Goal: Task Accomplishment & Management: Manage account settings

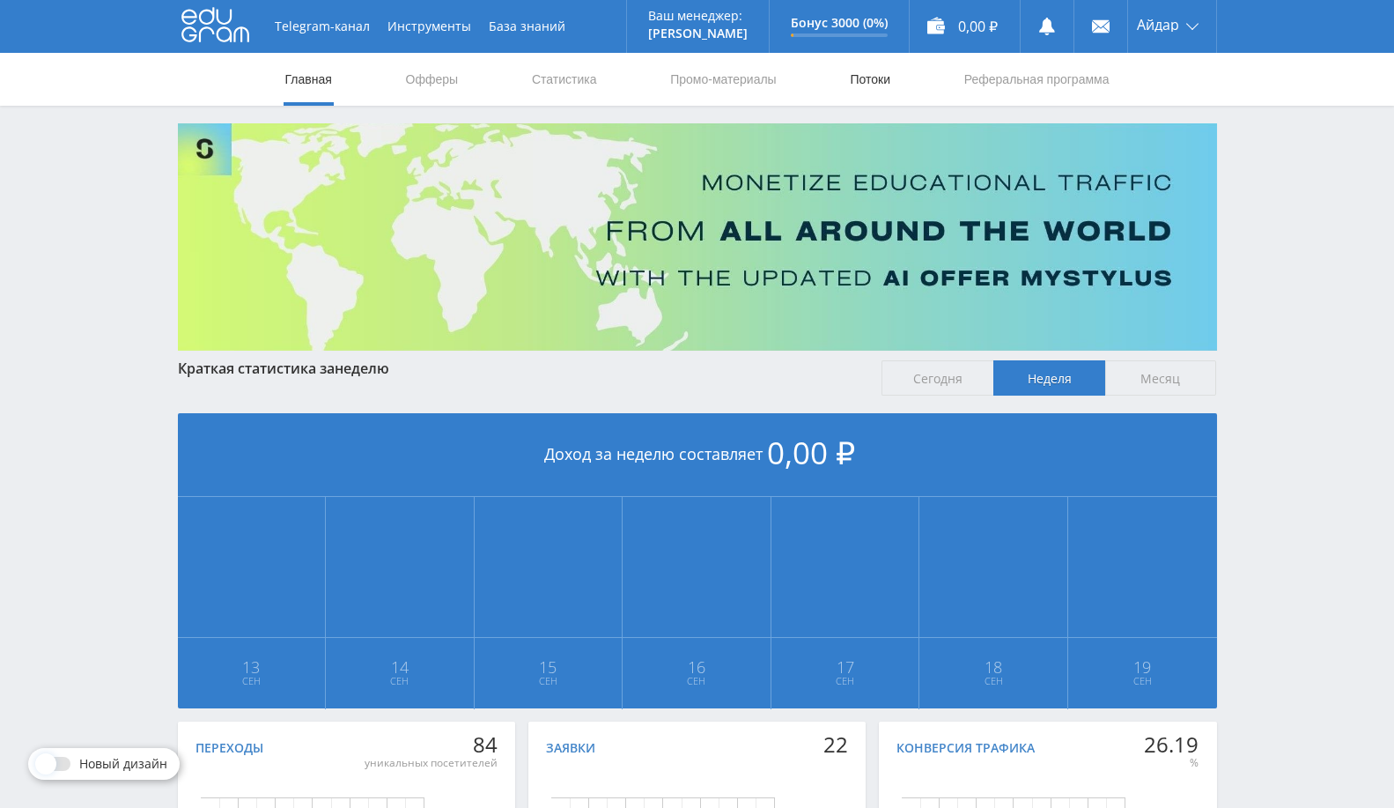
click at [878, 75] on link "Потоки" at bounding box center [870, 79] width 44 height 53
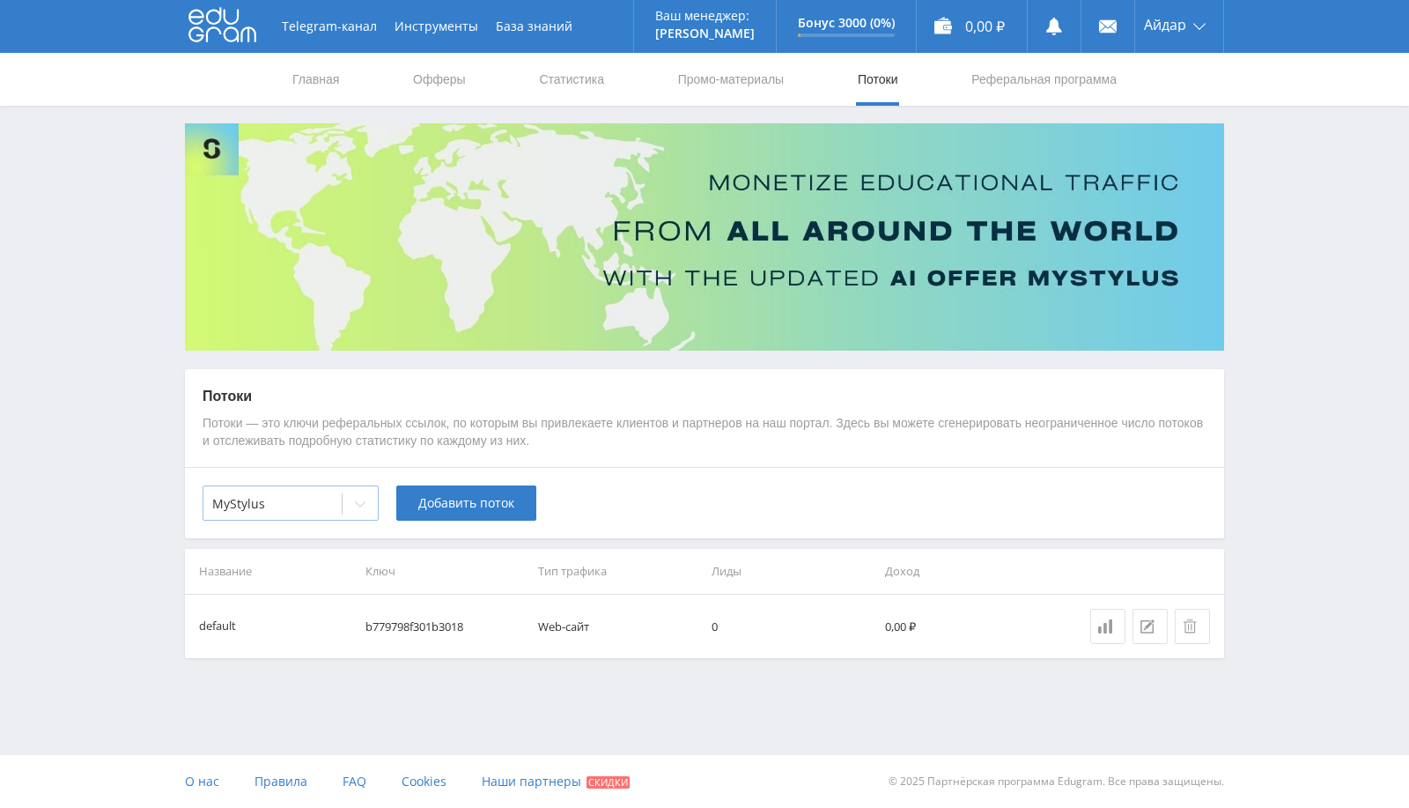
click at [351, 498] on div at bounding box center [360, 503] width 35 height 35
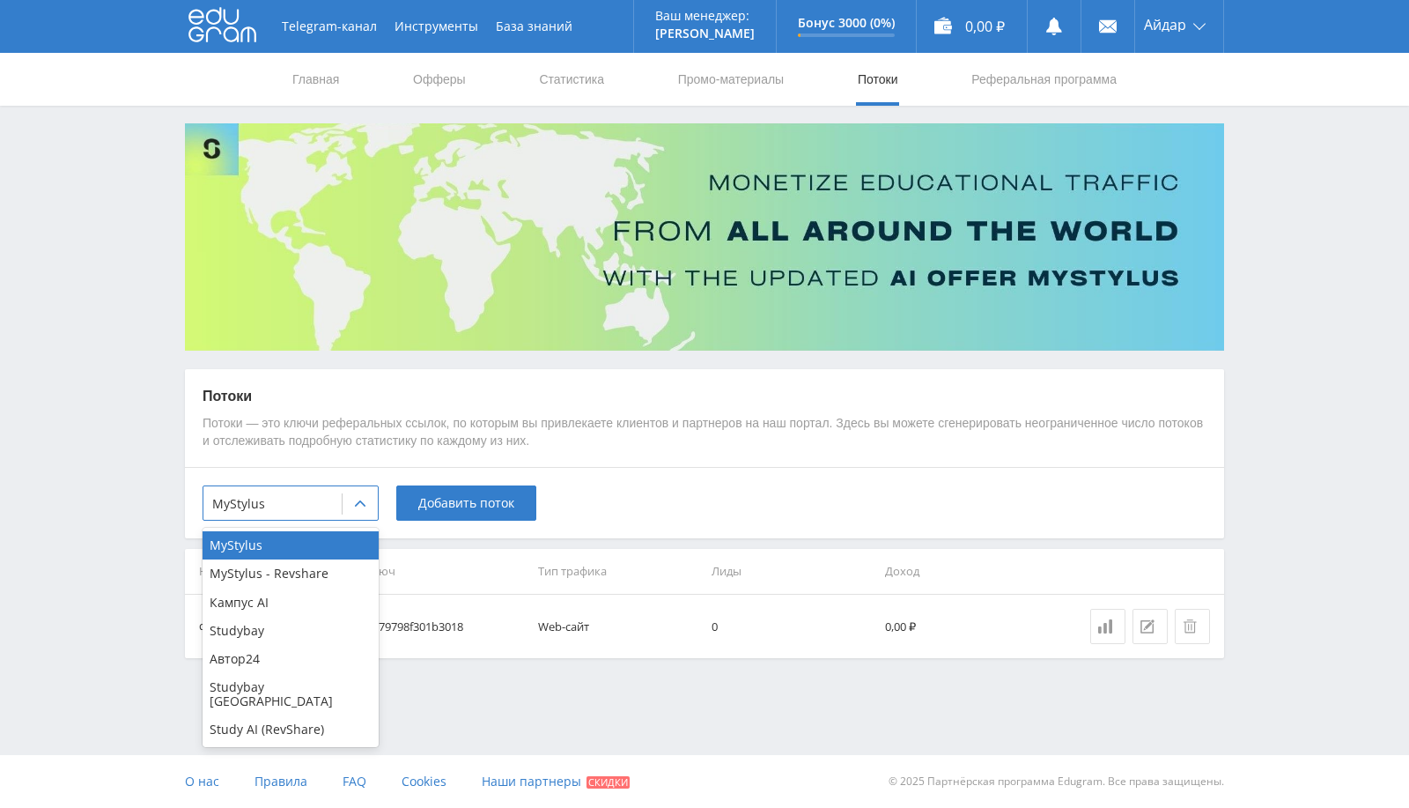
click at [288, 726] on div "Study AI (RevShare)" at bounding box center [291, 729] width 176 height 28
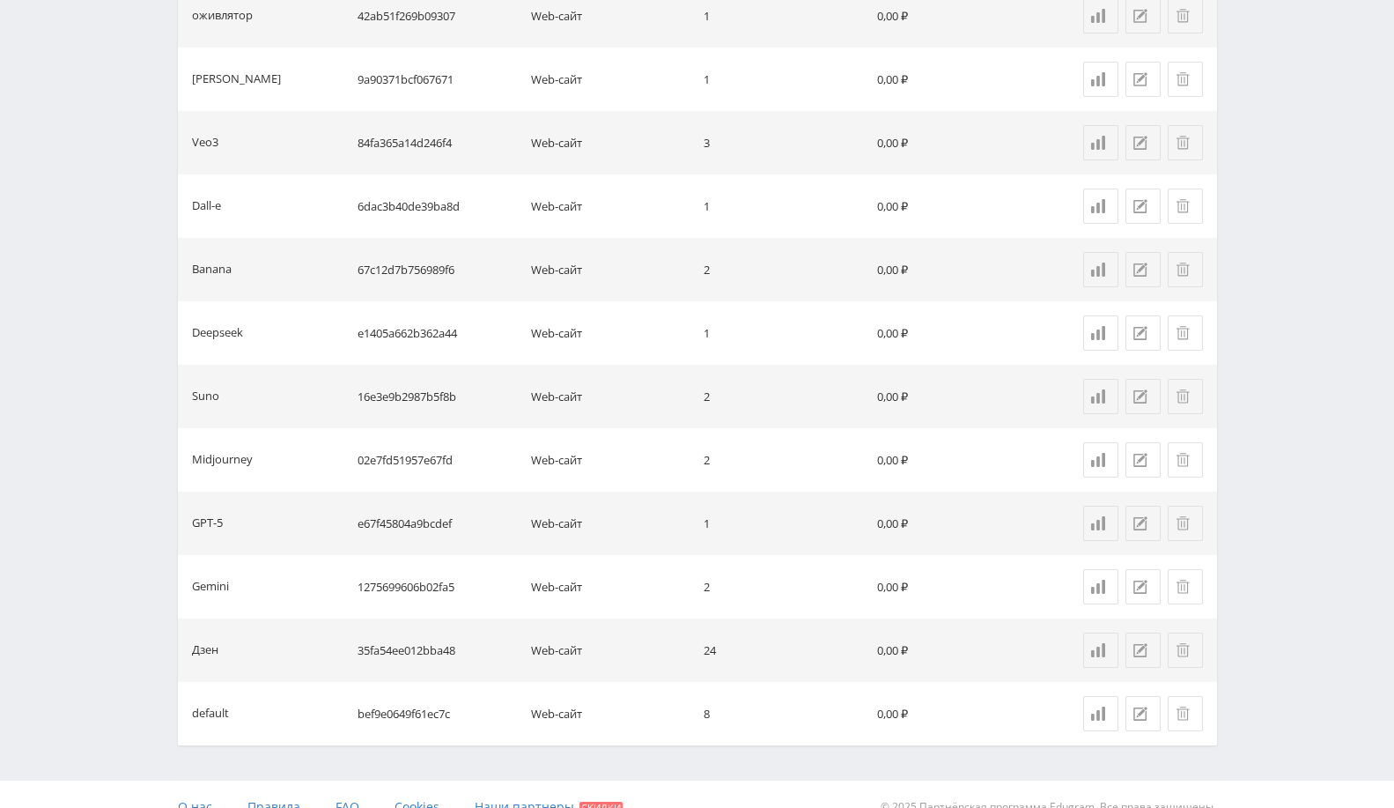
scroll to position [951, 0]
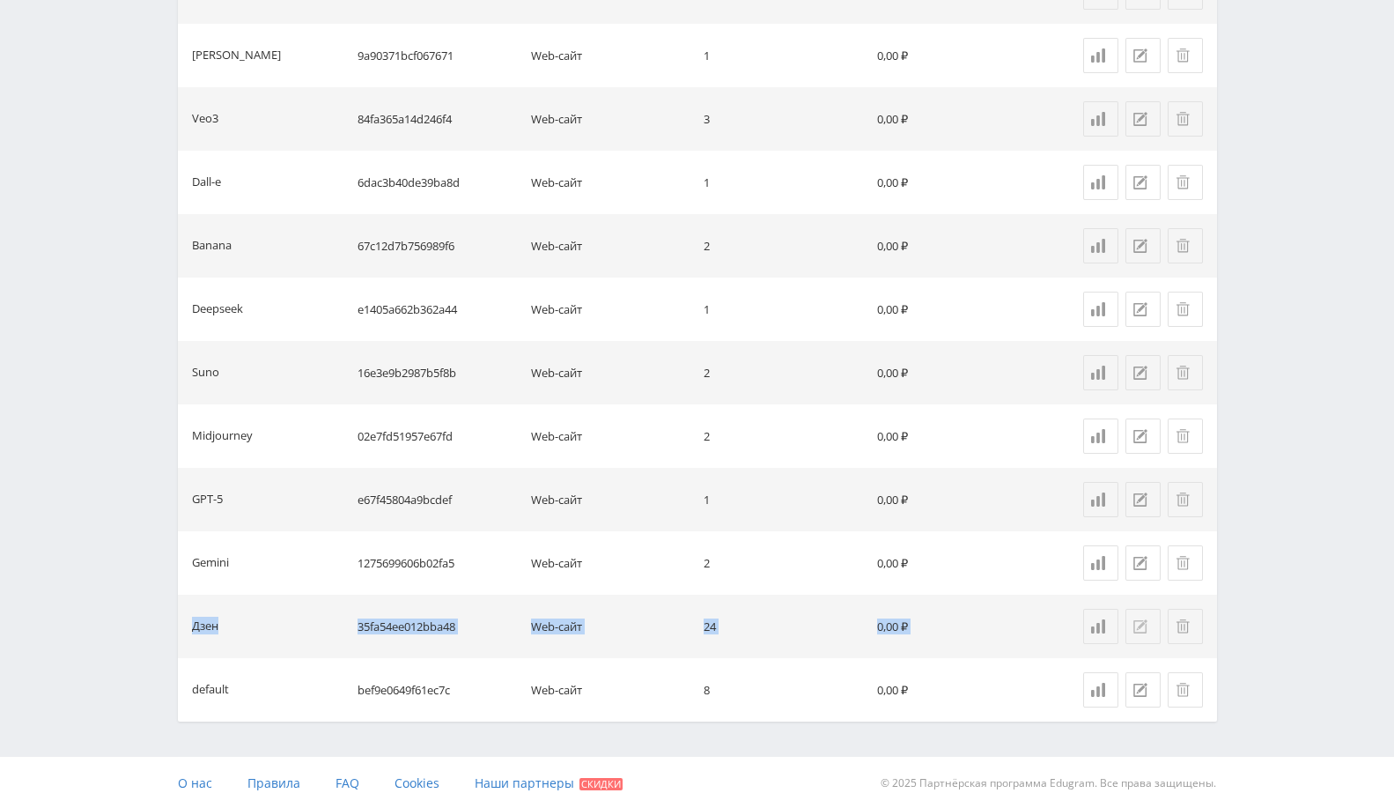
drag, startPoint x: 192, startPoint y: 626, endPoint x: 1125, endPoint y: 620, distance: 932.7
click at [1134, 620] on tr "Дзен 35fa54ee012bba48 Web-сайт 24 0,00 ₽" at bounding box center [697, 625] width 1039 height 63
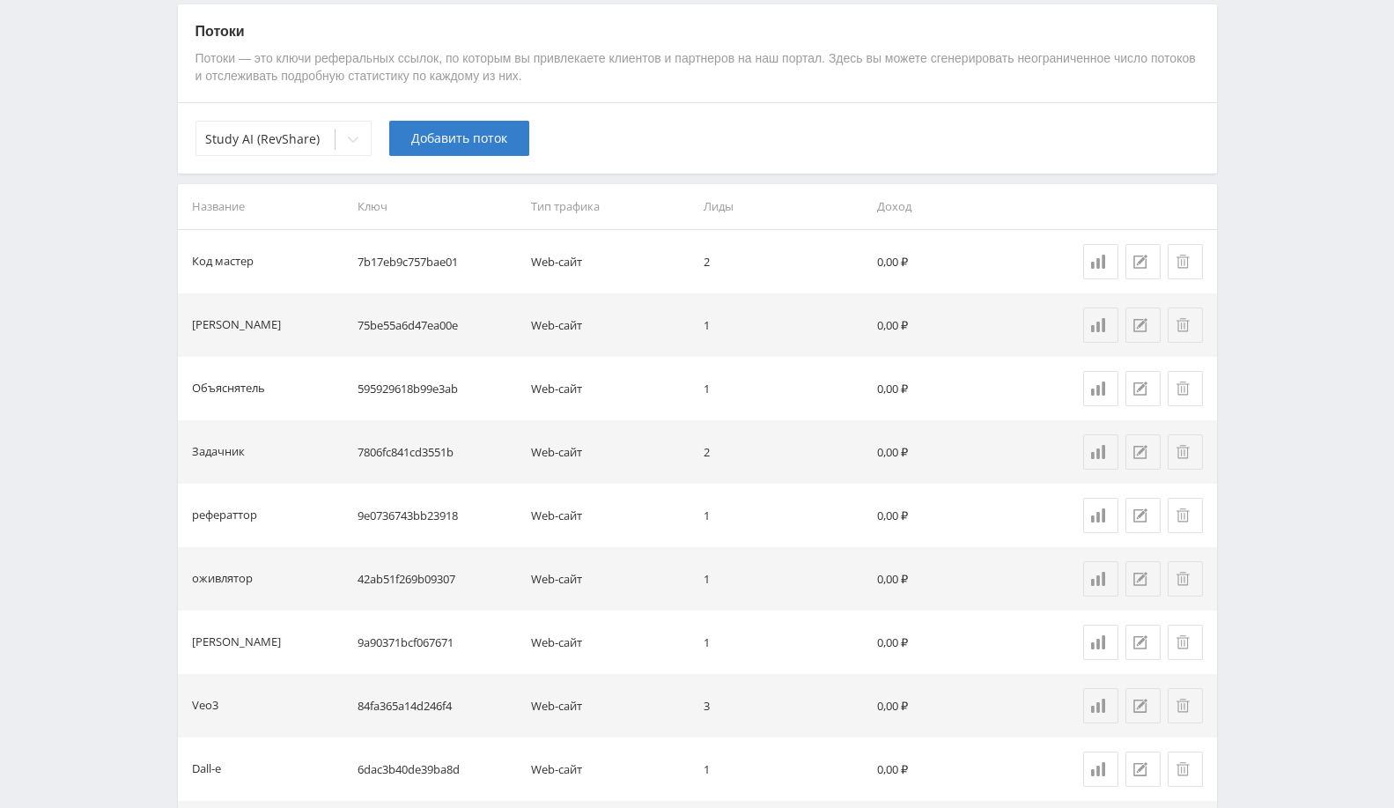
scroll to position [0, 0]
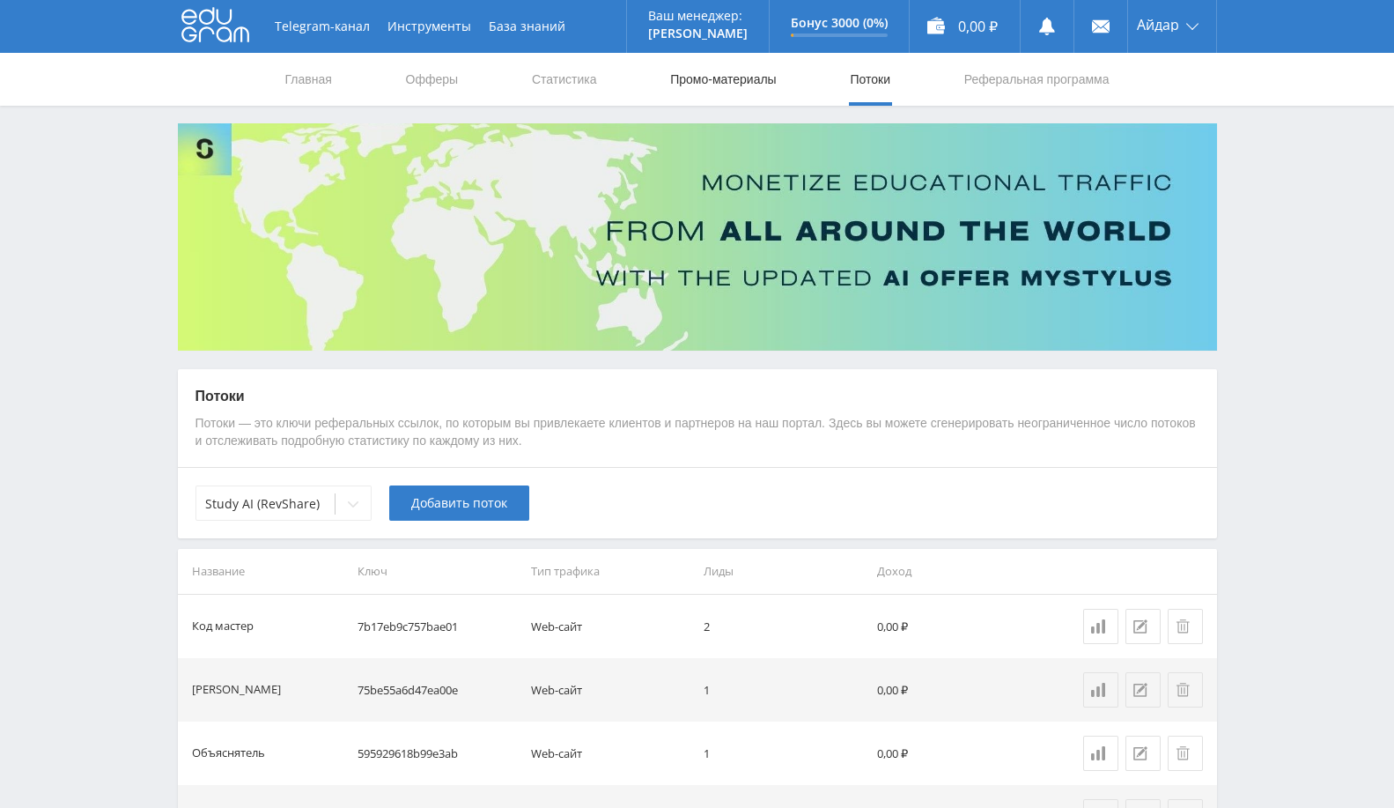
click at [706, 86] on link "Промо-материалы" at bounding box center [722, 79] width 109 height 53
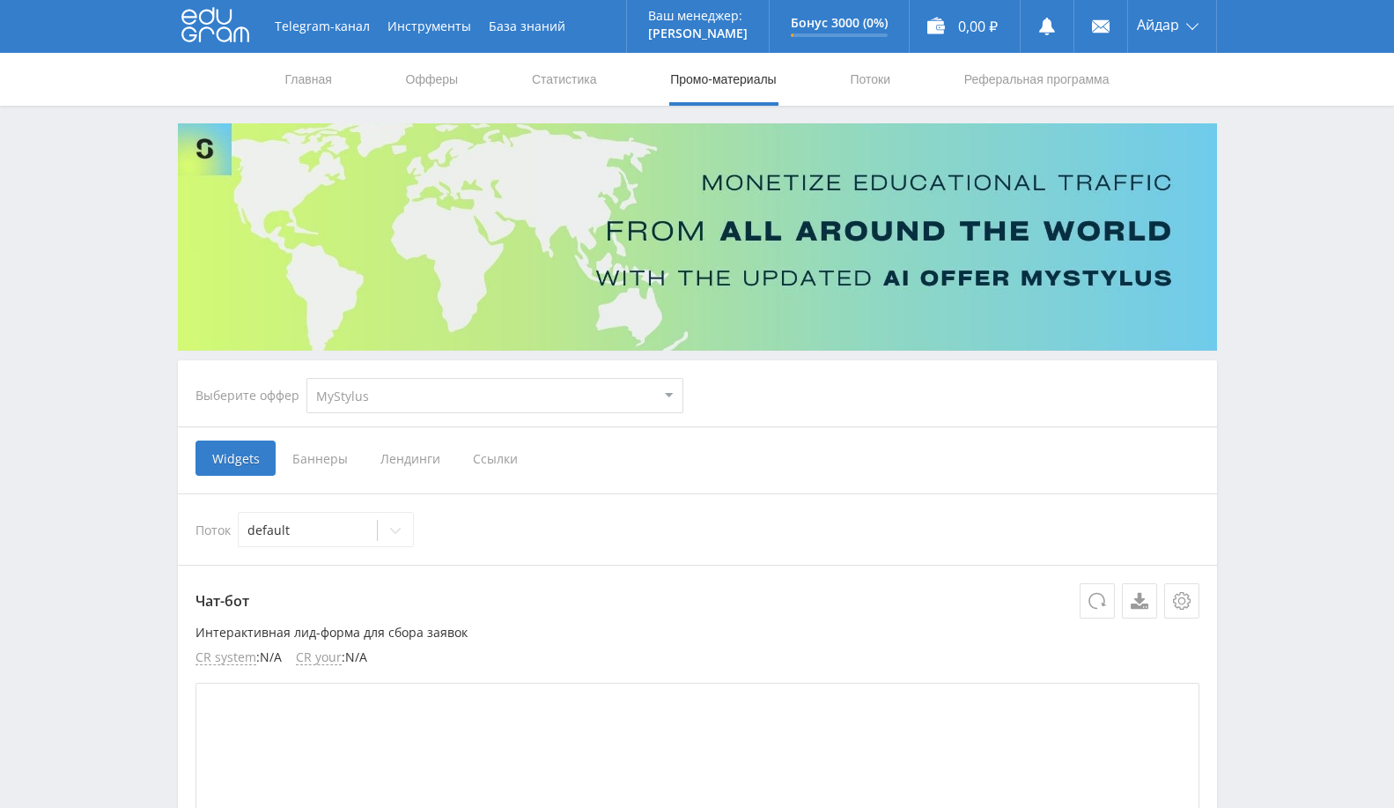
click at [436, 401] on select "MyStylus MyStylus - Revshare Кампус AI Studybay Автор24 Studybay Brazil Study A…" at bounding box center [494, 395] width 377 height 35
select select "376"
click at [306, 378] on select "MyStylus MyStylus - Revshare Кампус AI Studybay Автор24 Studybay Brazil Study A…" at bounding box center [494, 395] width 377 height 35
select select "376"
drag, startPoint x: 319, startPoint y: 459, endPoint x: 344, endPoint y: 484, distance: 36.1
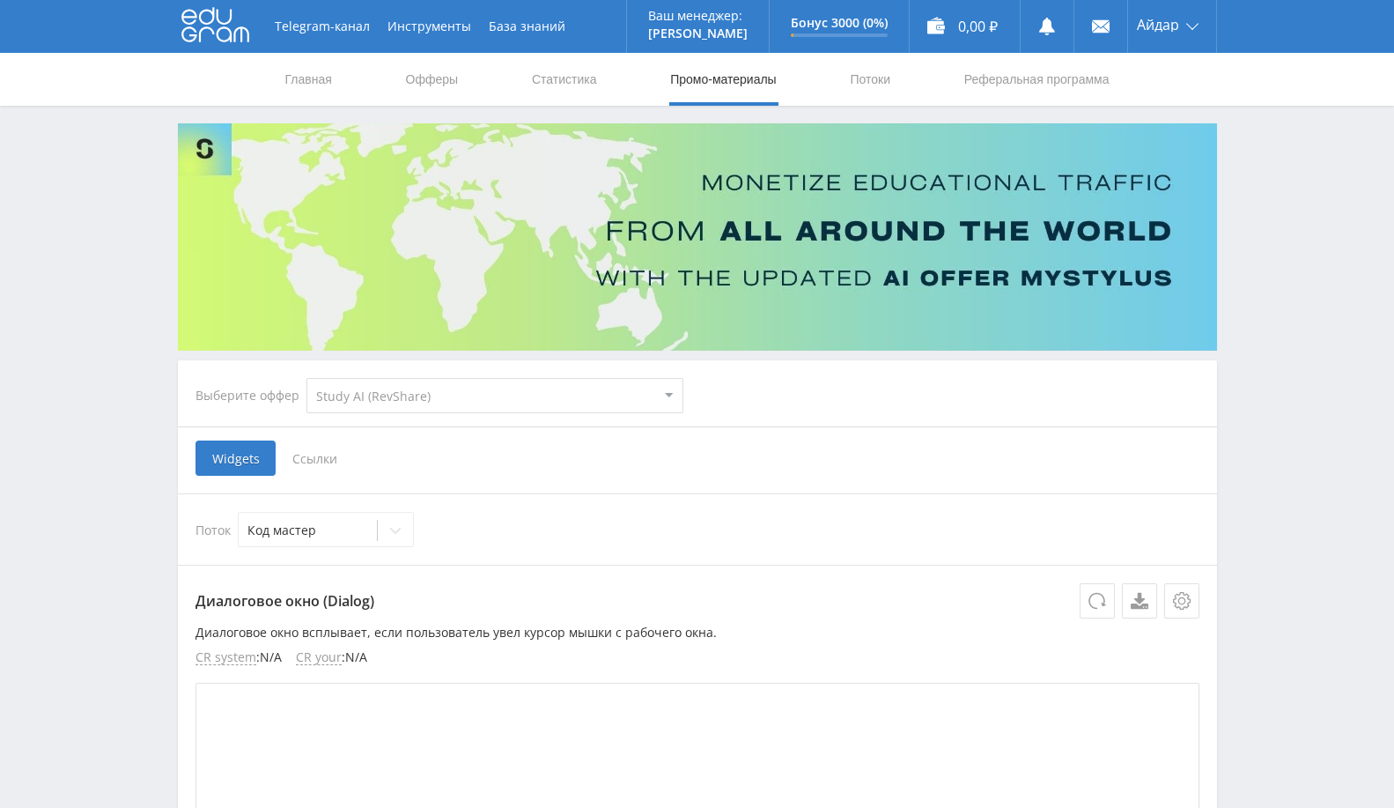
click at [319, 457] on span "Ссылки" at bounding box center [315, 457] width 78 height 35
click at [0, 0] on input "Ссылки" at bounding box center [0, 0] width 0 height 0
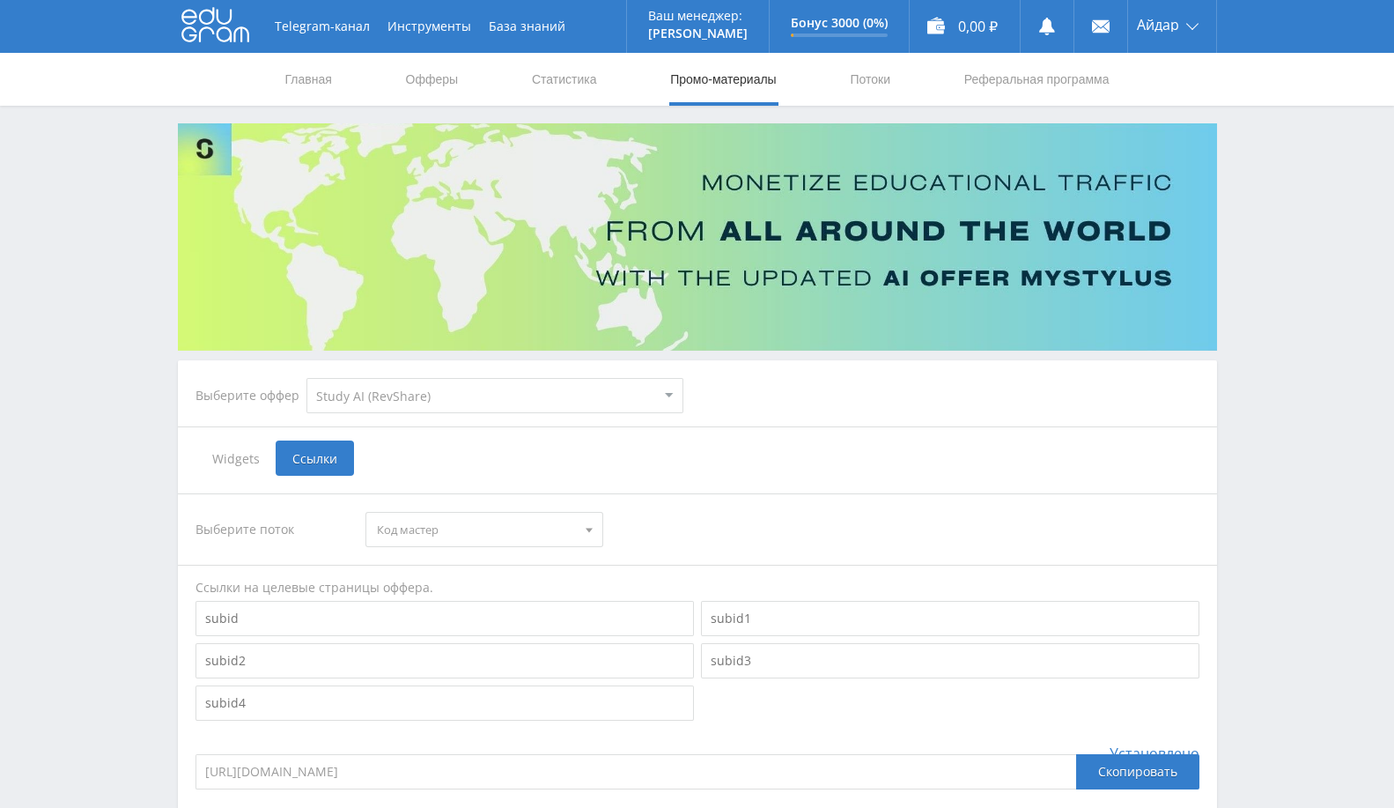
click at [538, 524] on span "Код мастер" at bounding box center [476, 529] width 199 height 33
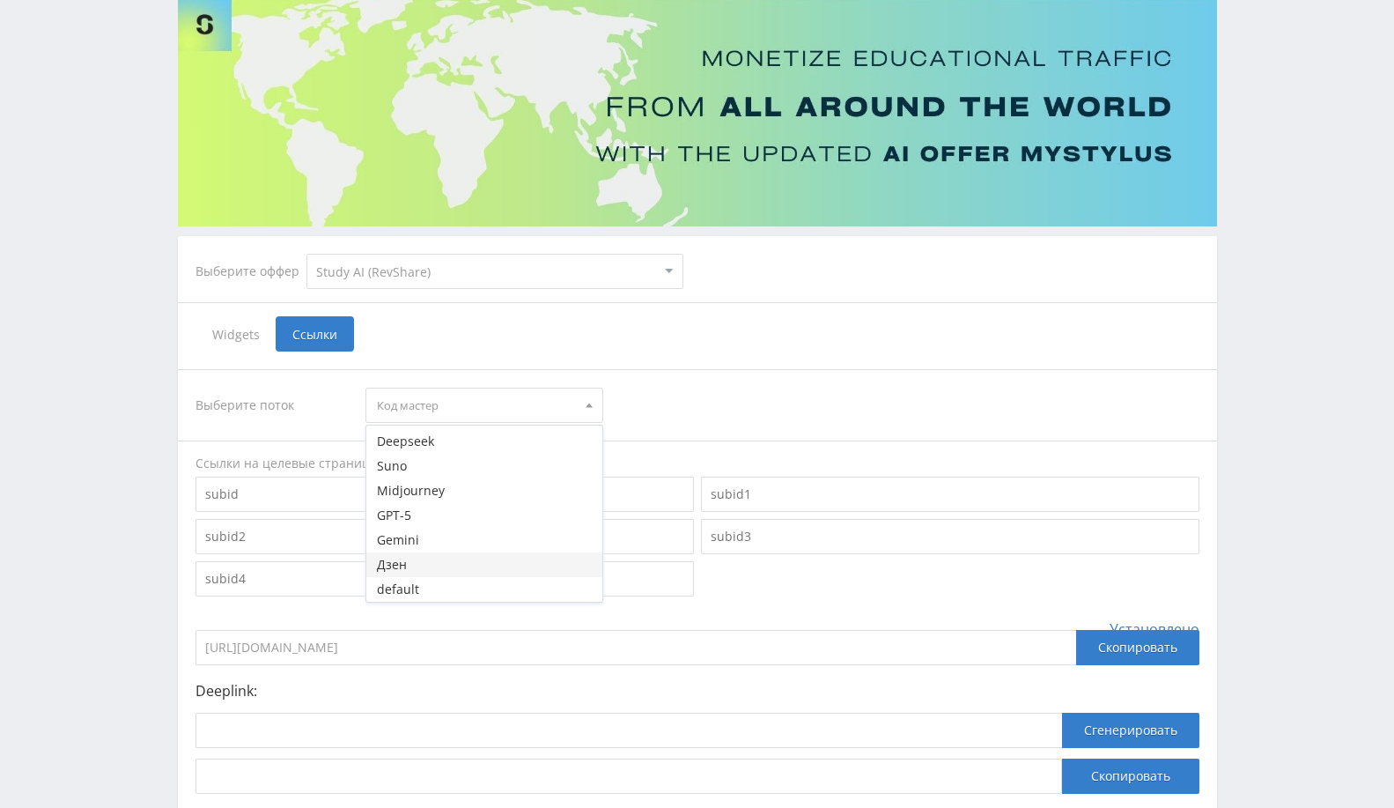
scroll to position [196, 0]
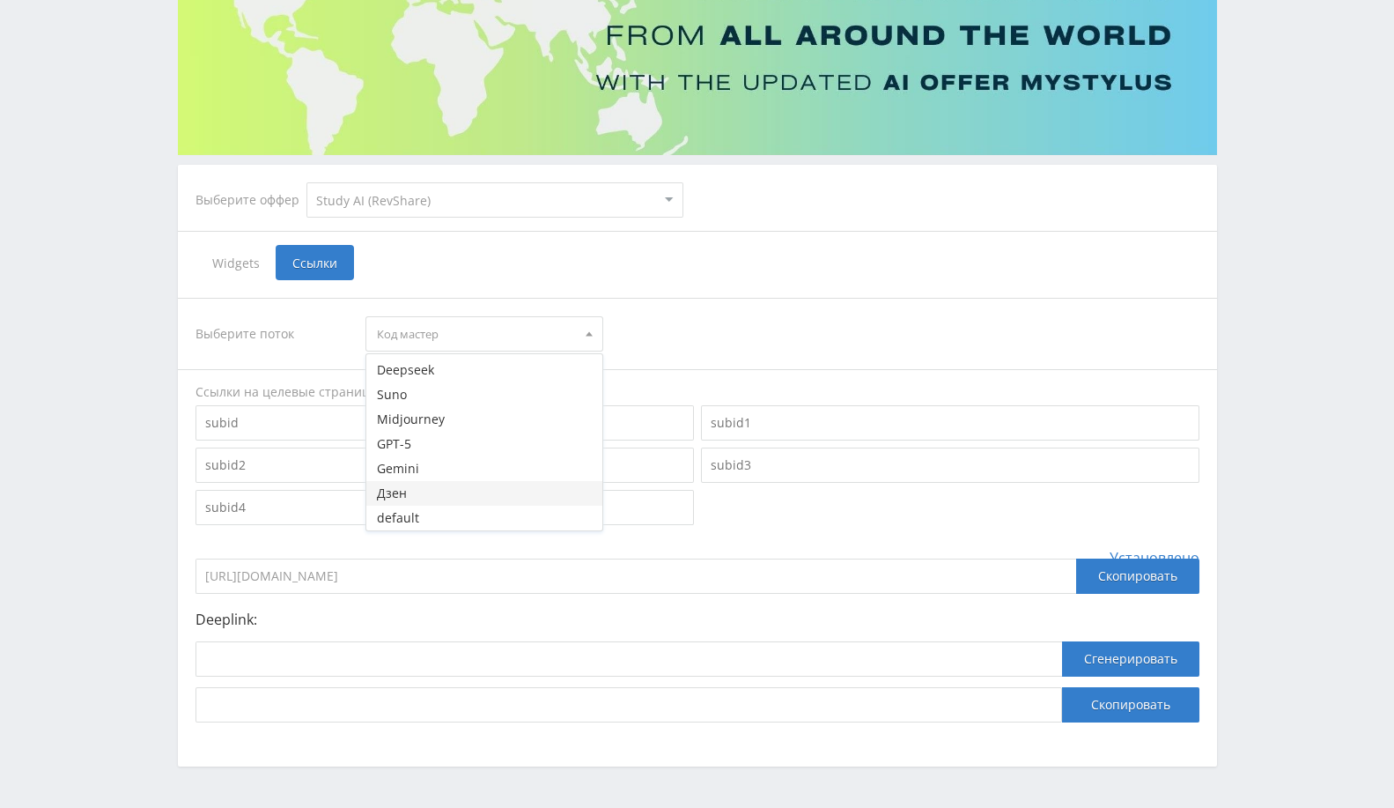
click at [466, 498] on button "Дзен" at bounding box center [484, 493] width 236 height 25
click at [527, 535] on div "Выберите поток Дзен Код мастер Claude Объяснятель Задачник рефераттор оживлятор…" at bounding box center [698, 510] width 1004 height 424
click at [1126, 582] on div "Скопировать" at bounding box center [1137, 575] width 123 height 35
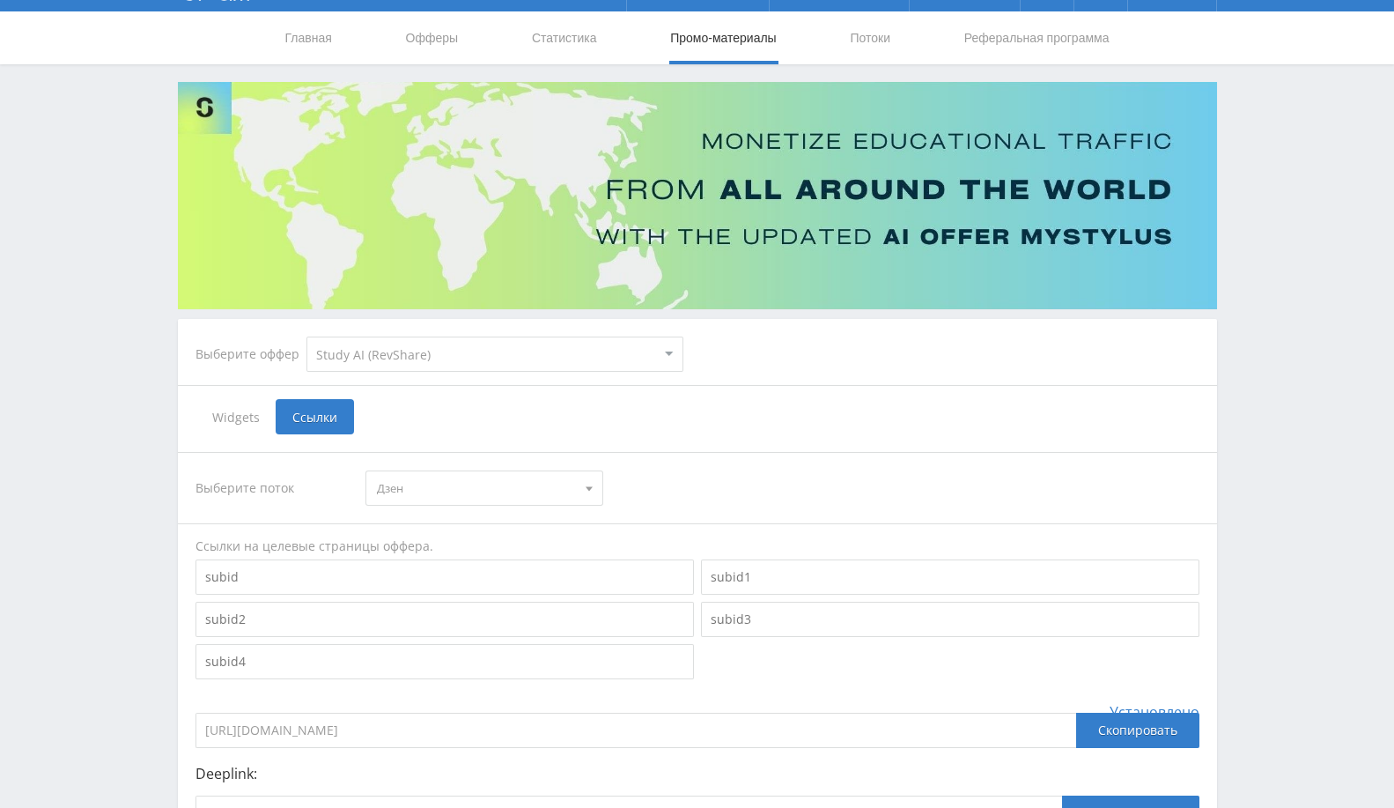
scroll to position [0, 0]
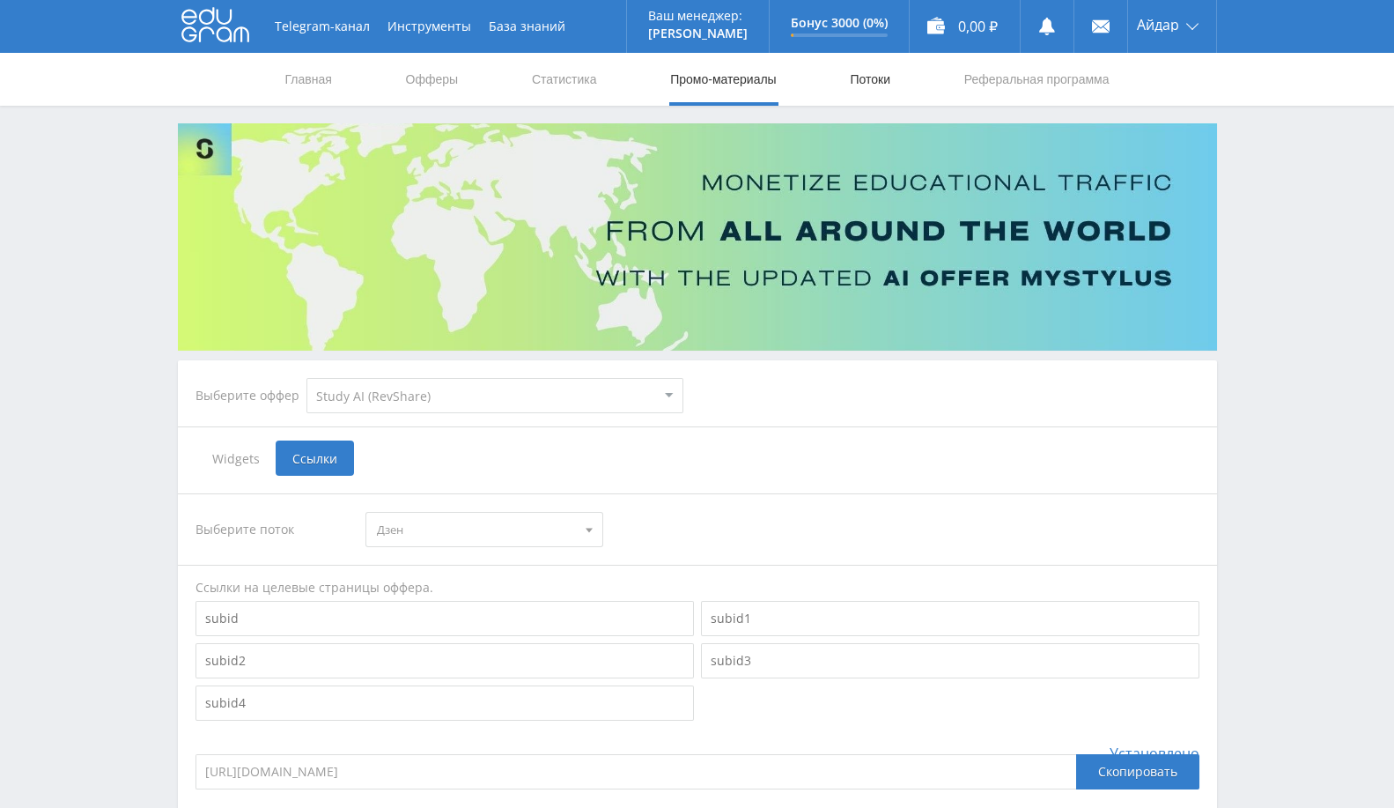
click at [850, 80] on link "Потоки" at bounding box center [870, 79] width 44 height 53
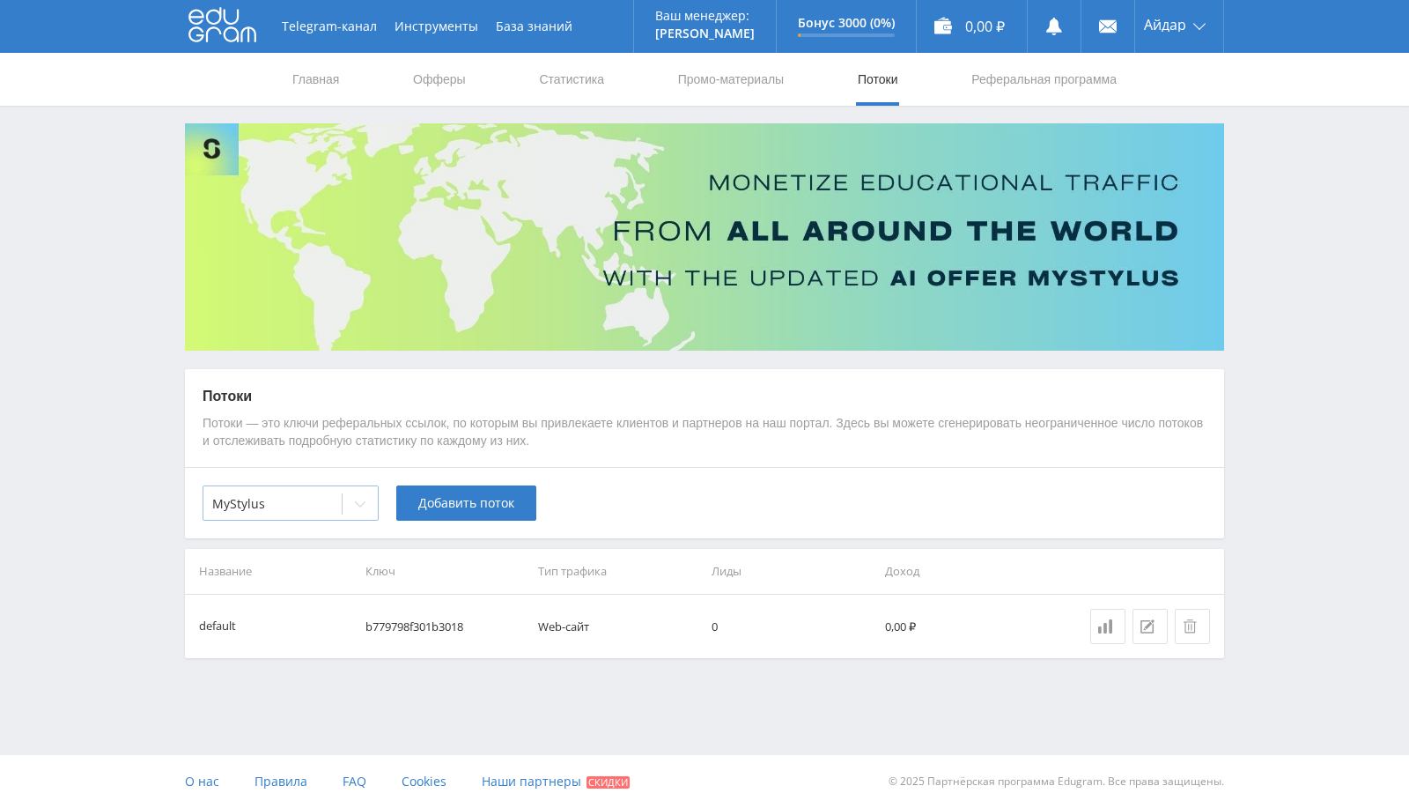
click at [340, 506] on div "MyStylus" at bounding box center [272, 503] width 138 height 25
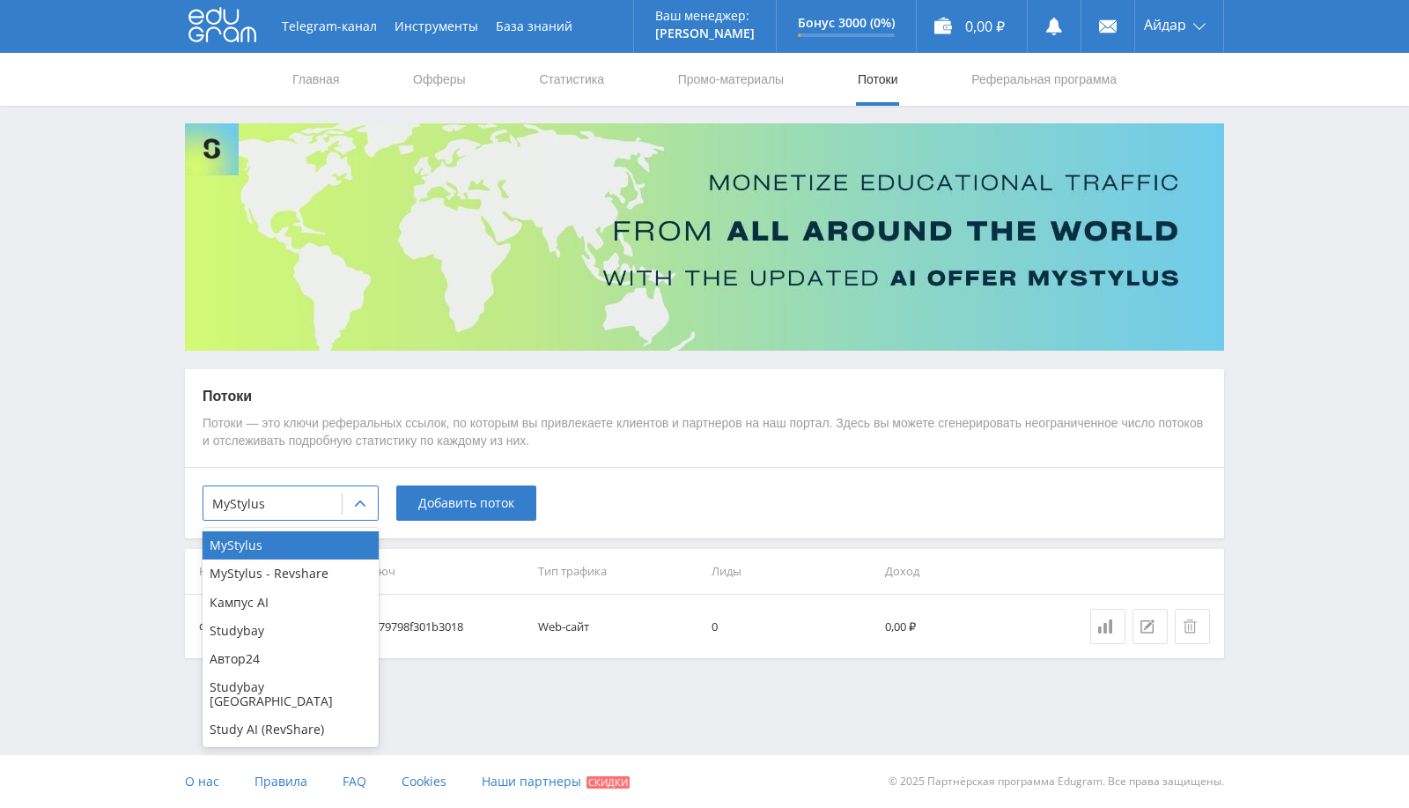
drag, startPoint x: 275, startPoint y: 708, endPoint x: 319, endPoint y: 715, distance: 44.6
click at [274, 715] on div "Study AI (RevShare)" at bounding box center [291, 729] width 176 height 28
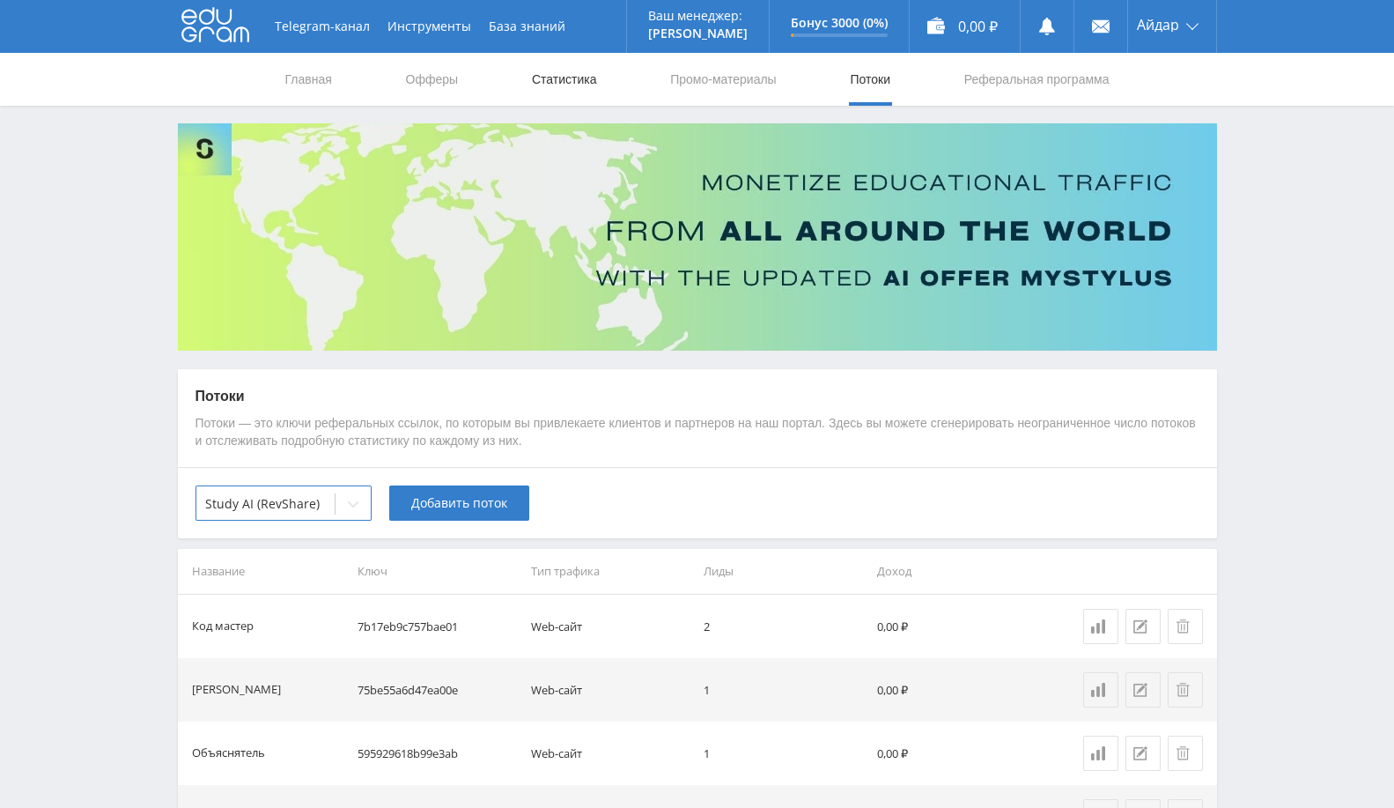
click at [553, 84] on link "Статистика" at bounding box center [564, 79] width 69 height 53
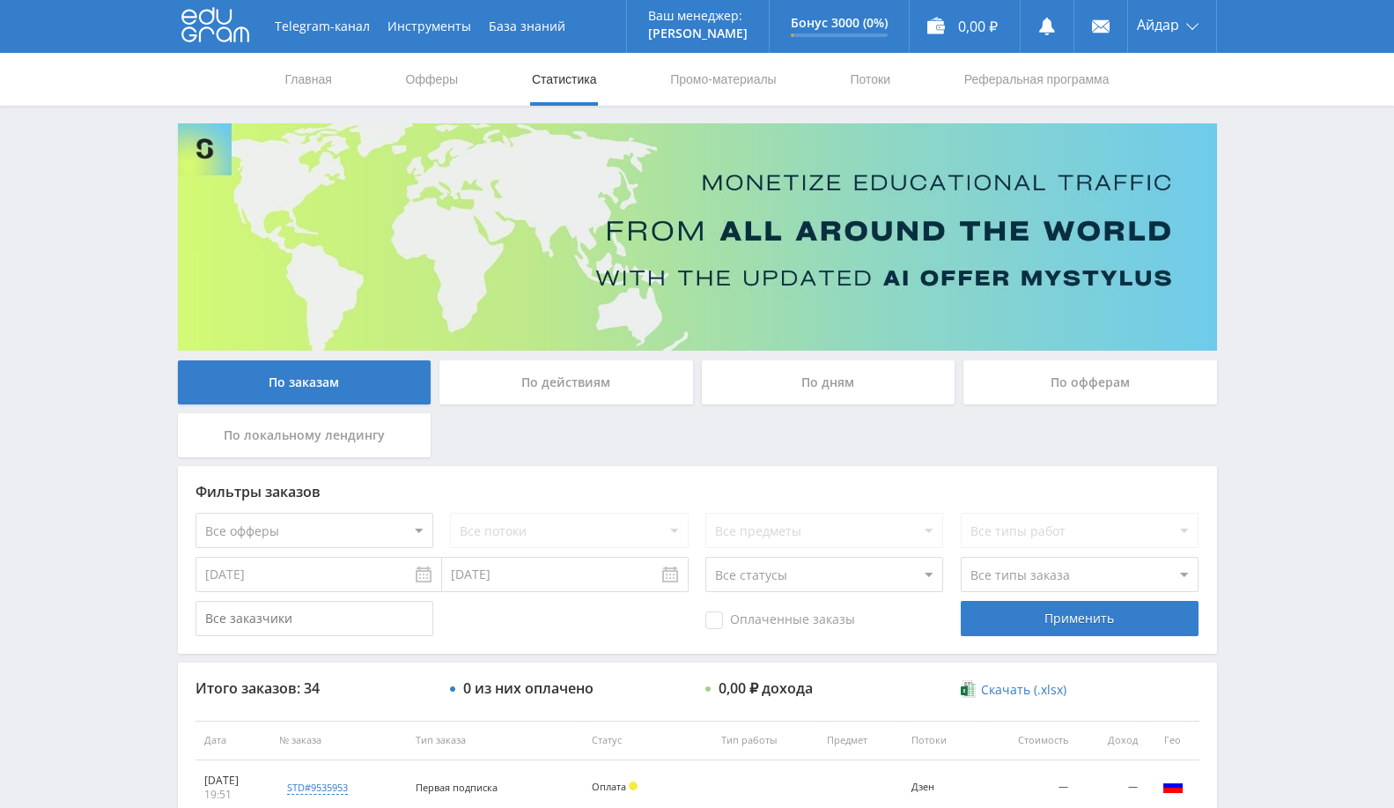
click at [1142, 388] on div "По офферам" at bounding box center [1090, 382] width 254 height 44
click at [0, 0] on input "По офферам" at bounding box center [0, 0] width 0 height 0
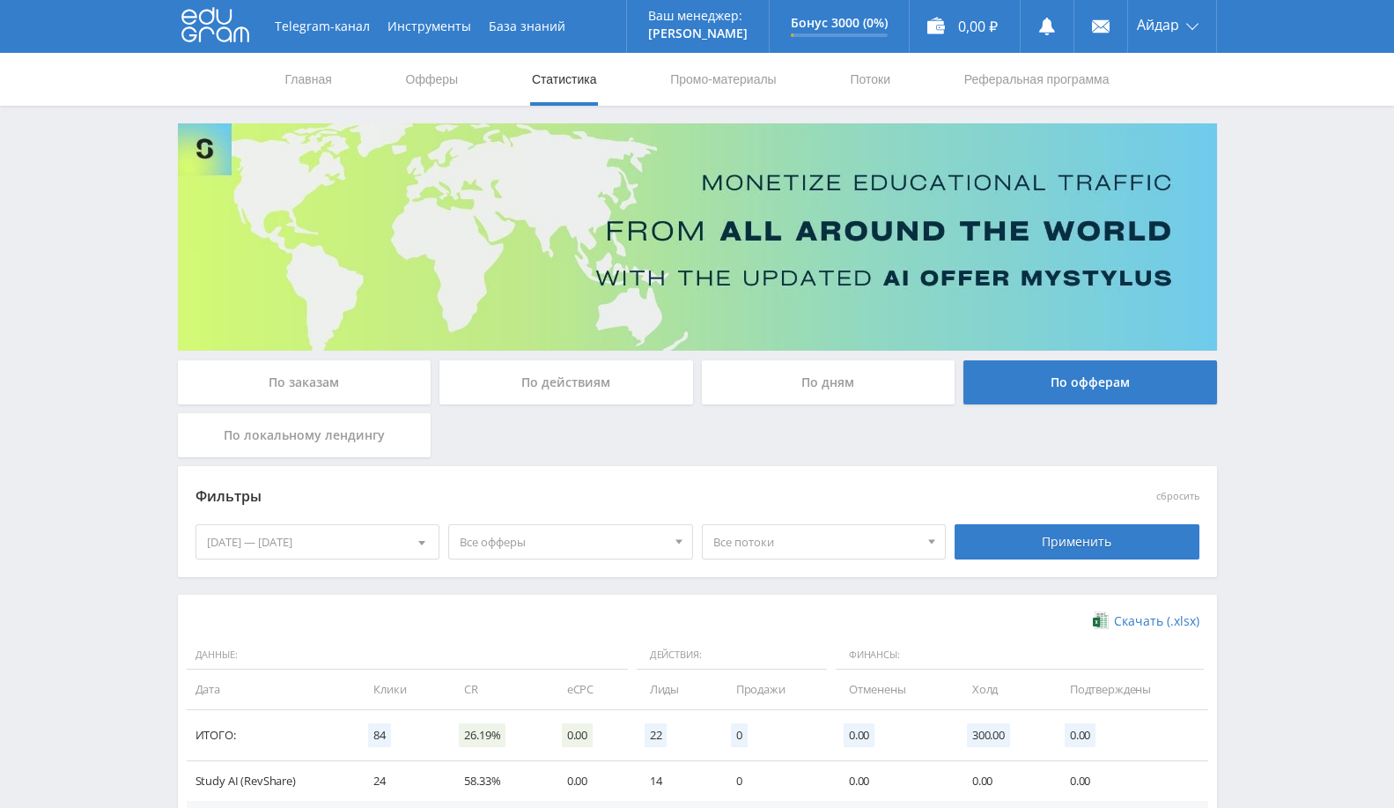
click at [631, 529] on span "Все офферы" at bounding box center [563, 541] width 206 height 33
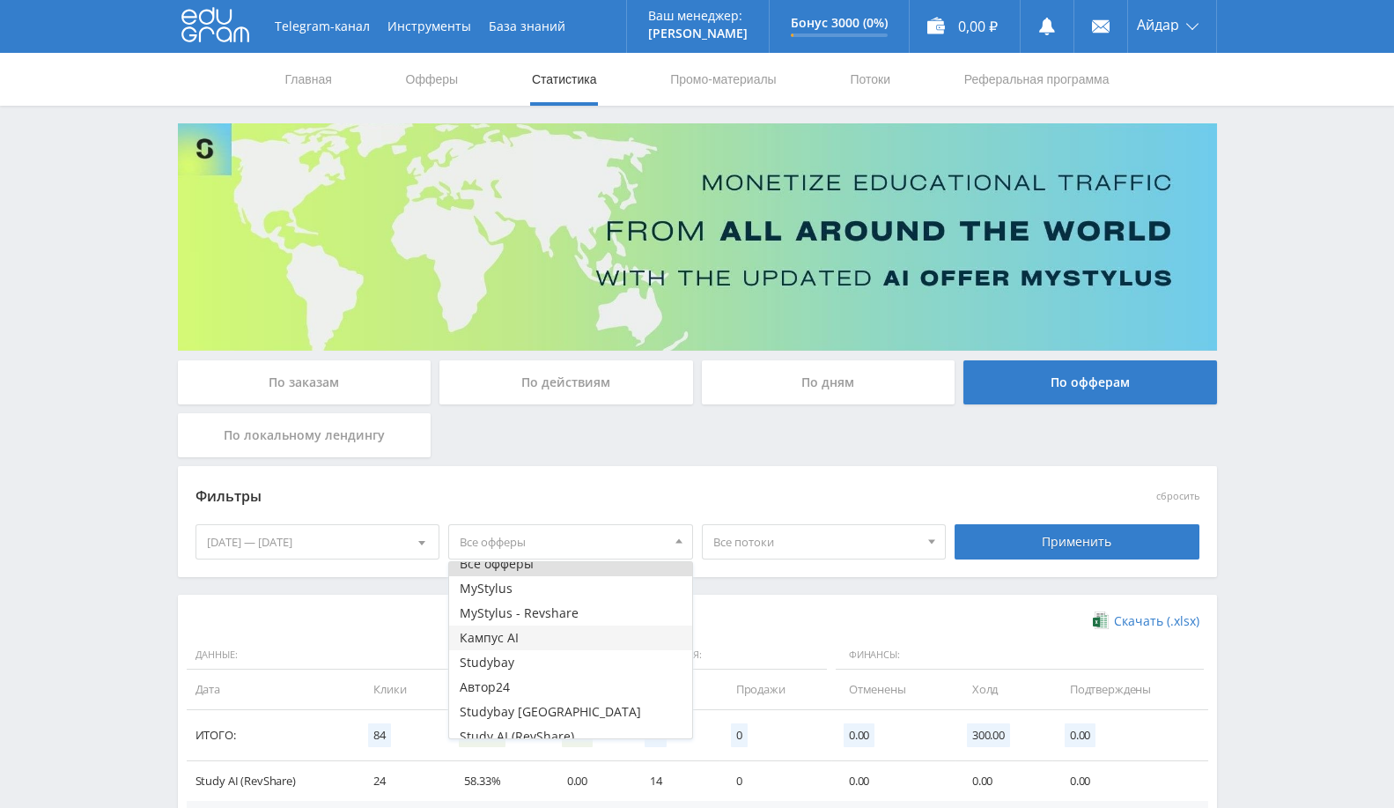
scroll to position [21, 0]
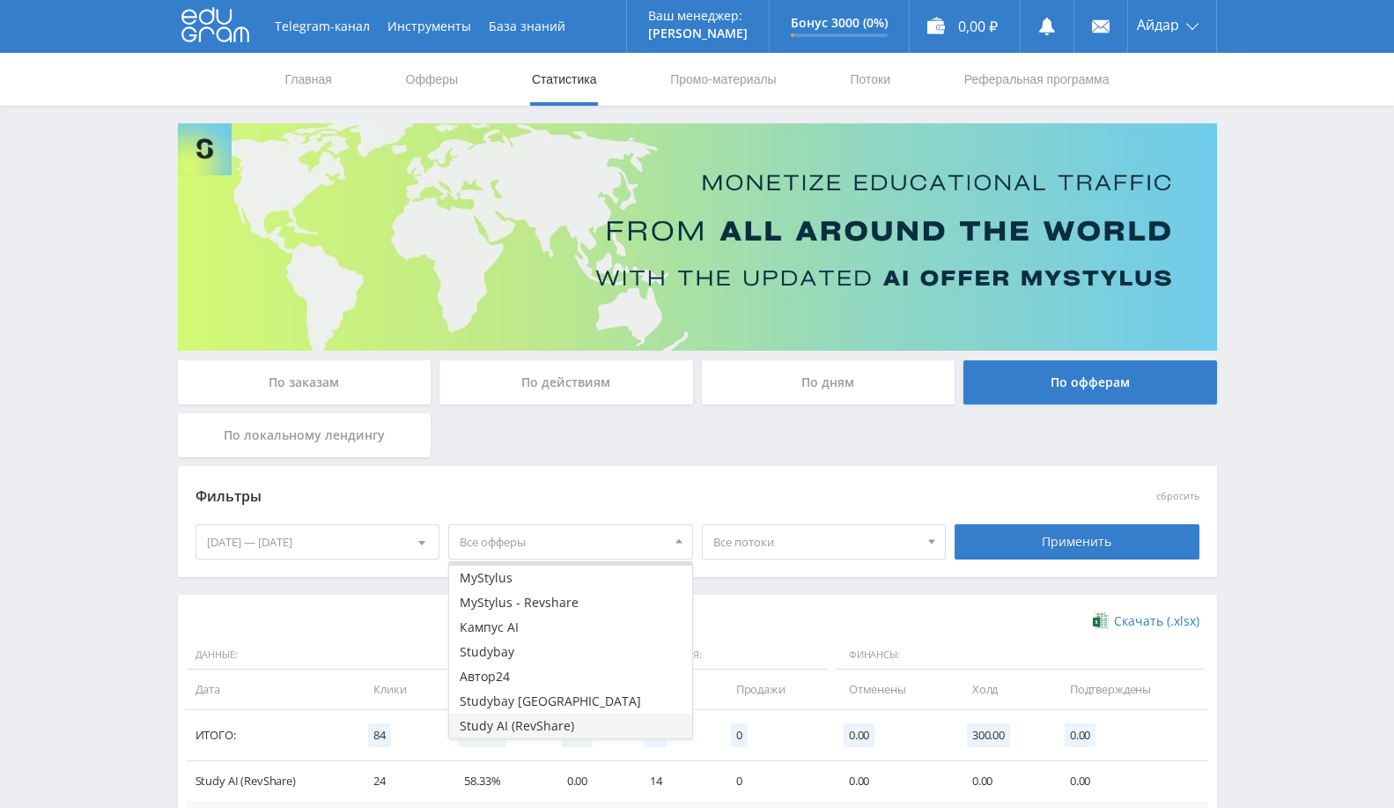
click at [543, 728] on button "Study AI (RevShare)" at bounding box center [570, 725] width 243 height 25
click at [389, 629] on div "Скачать (.xlsx)" at bounding box center [698, 621] width 1004 height 18
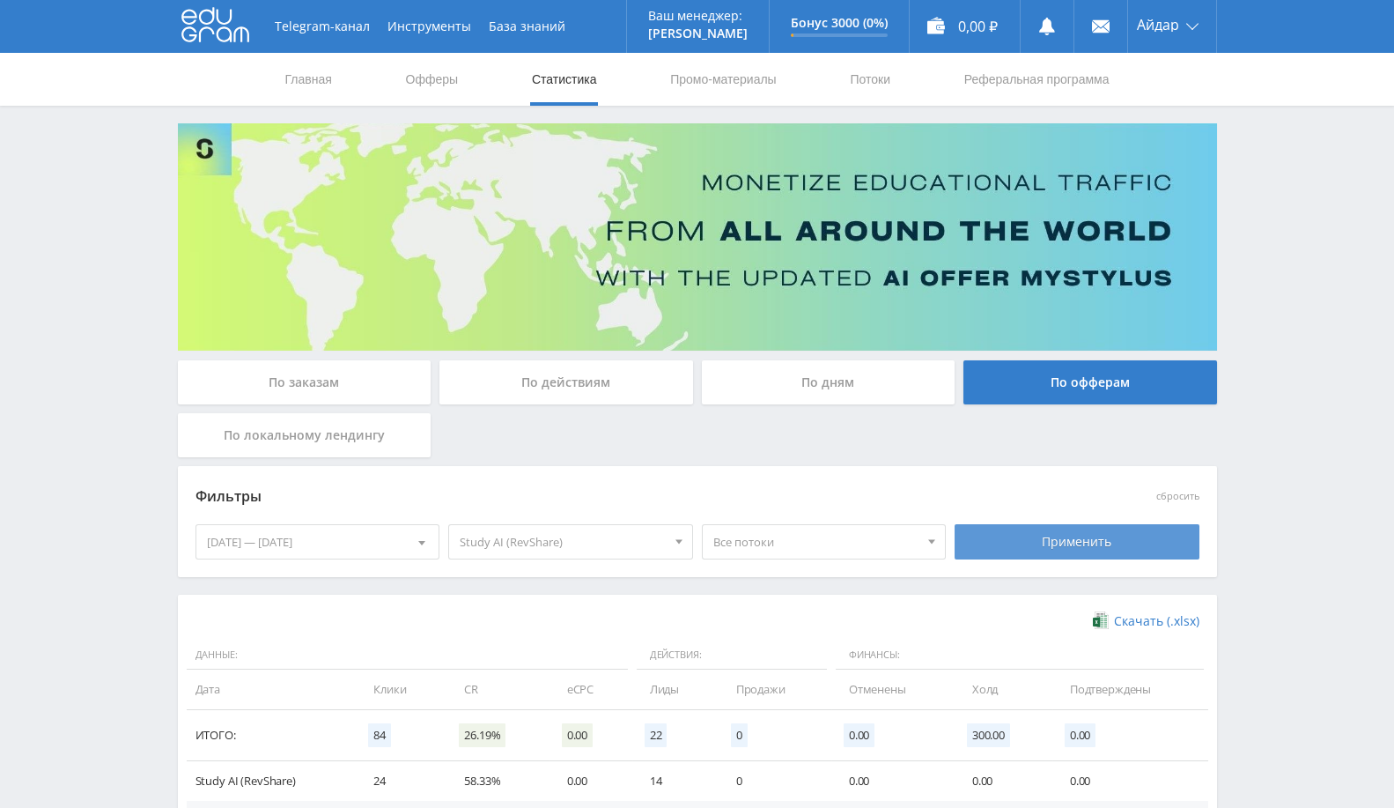
click at [1019, 542] on div "Применить" at bounding box center [1077, 541] width 245 height 35
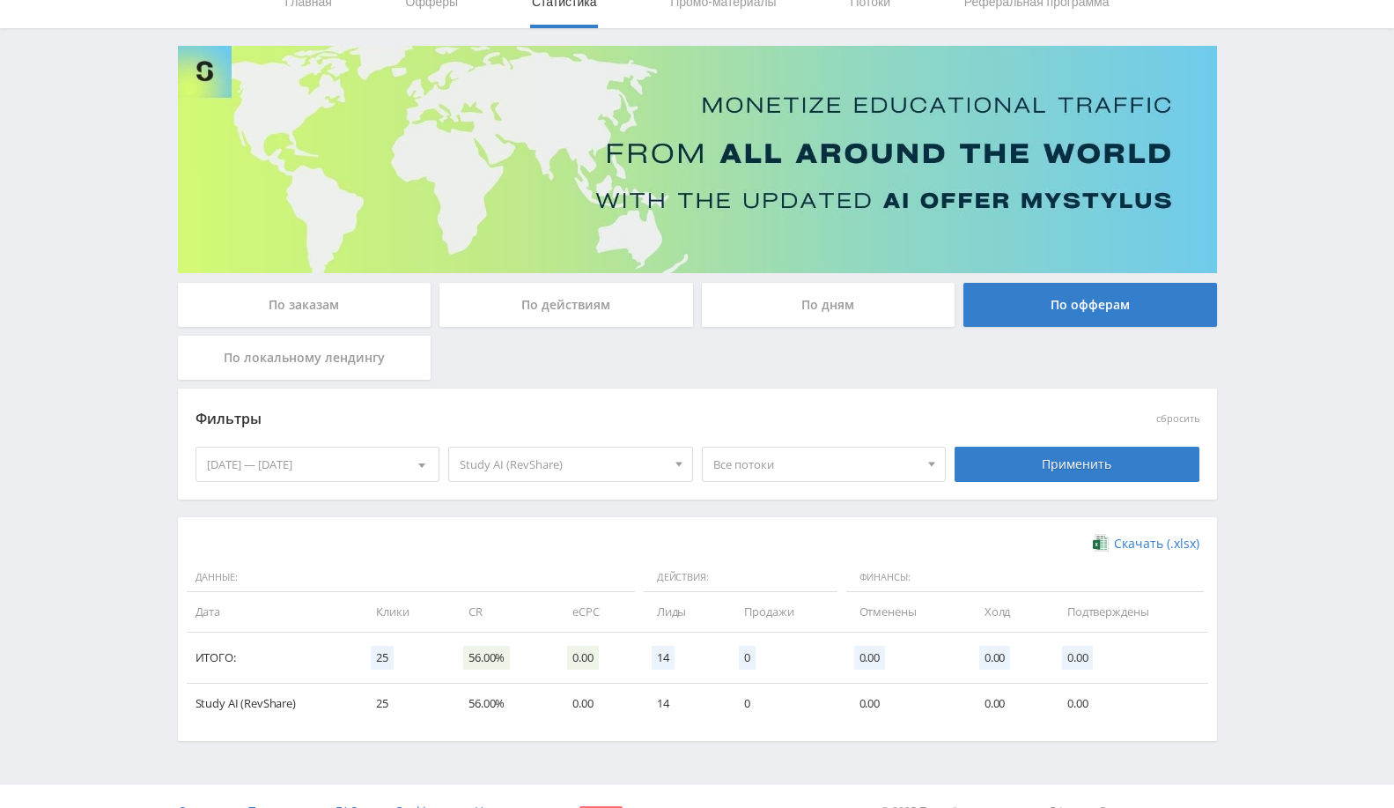
scroll to position [107, 0]
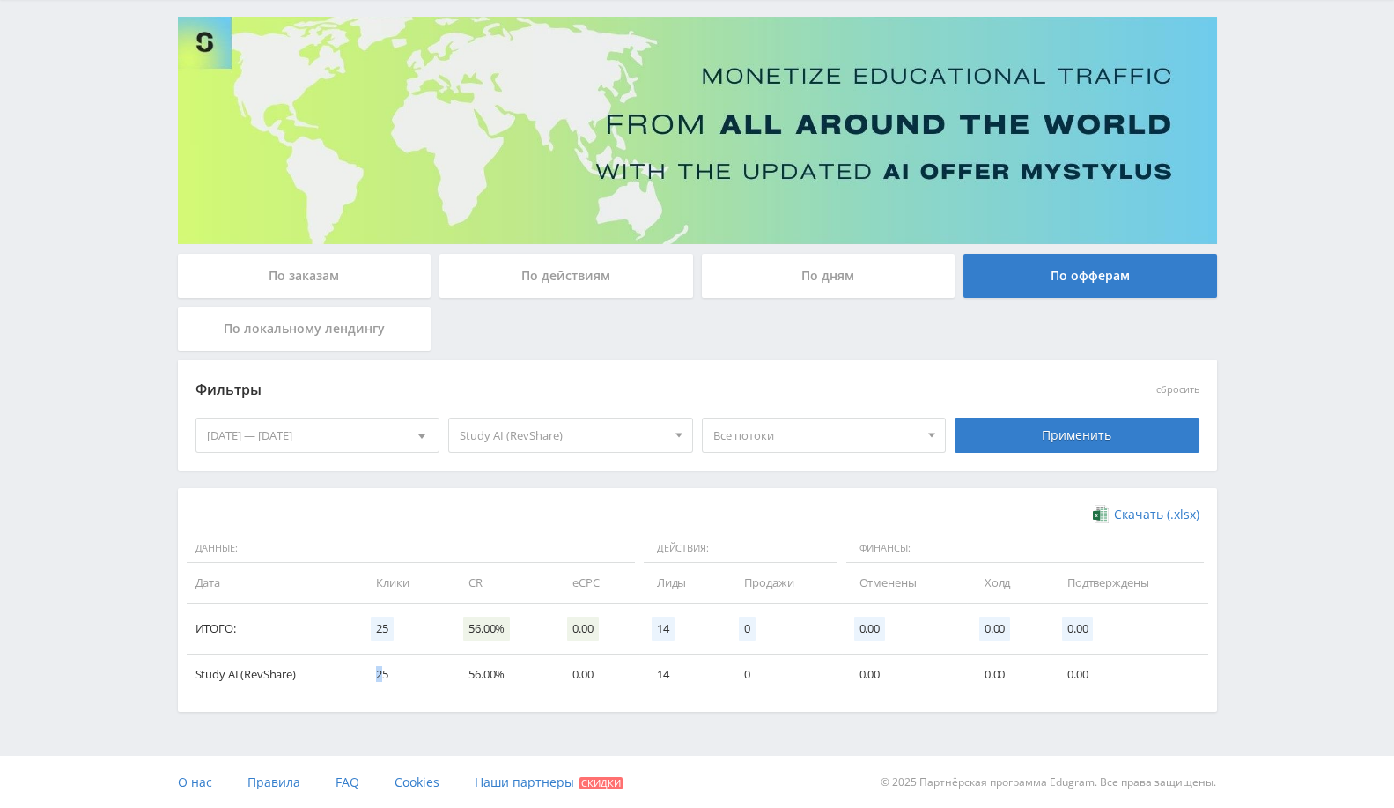
drag, startPoint x: 381, startPoint y: 672, endPoint x: 324, endPoint y: 655, distance: 59.6
click at [324, 655] on tr "Study AI (RevShare) 25 56.00% 0.00 14 0 0.00 0.00 0.00" at bounding box center [698, 674] width 1022 height 40
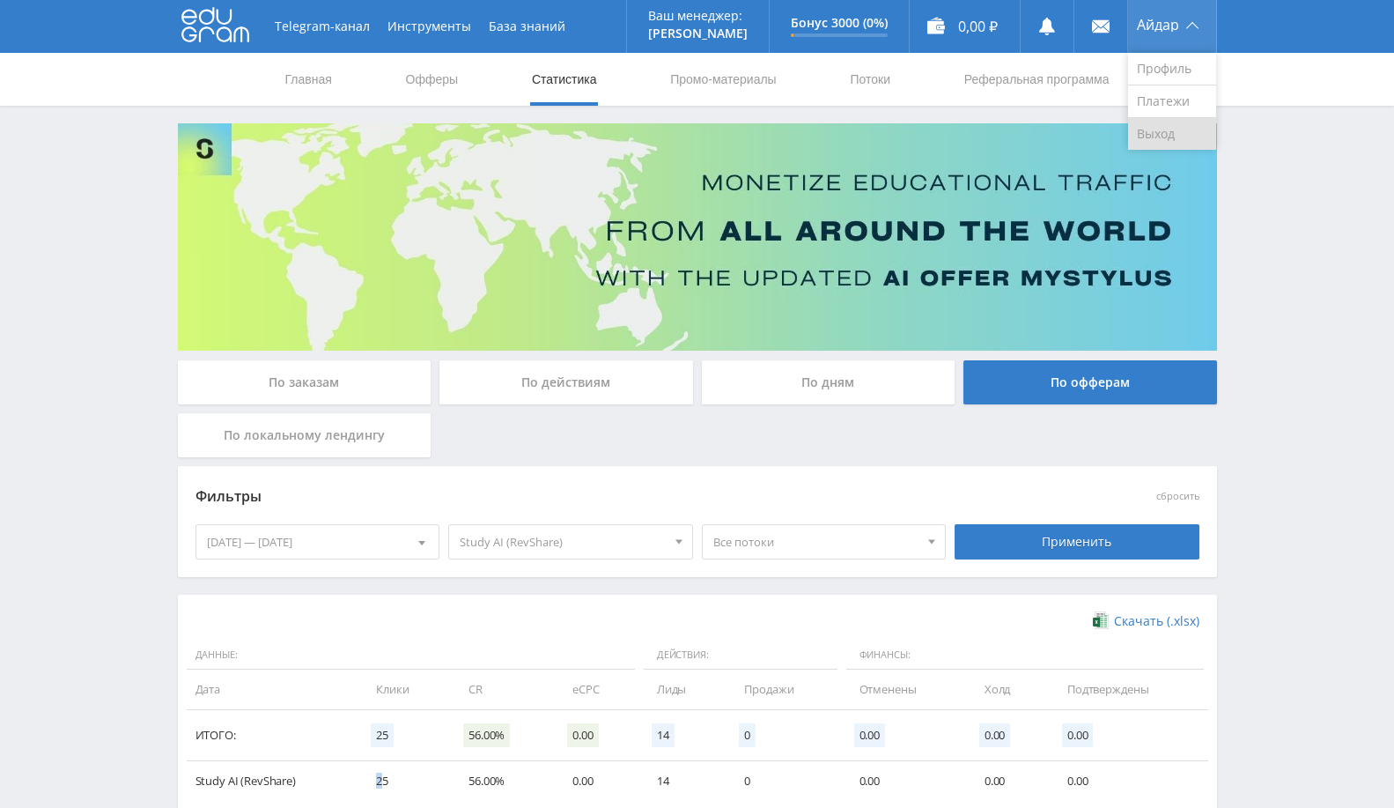
click at [1147, 132] on link "Выход" at bounding box center [1172, 134] width 88 height 32
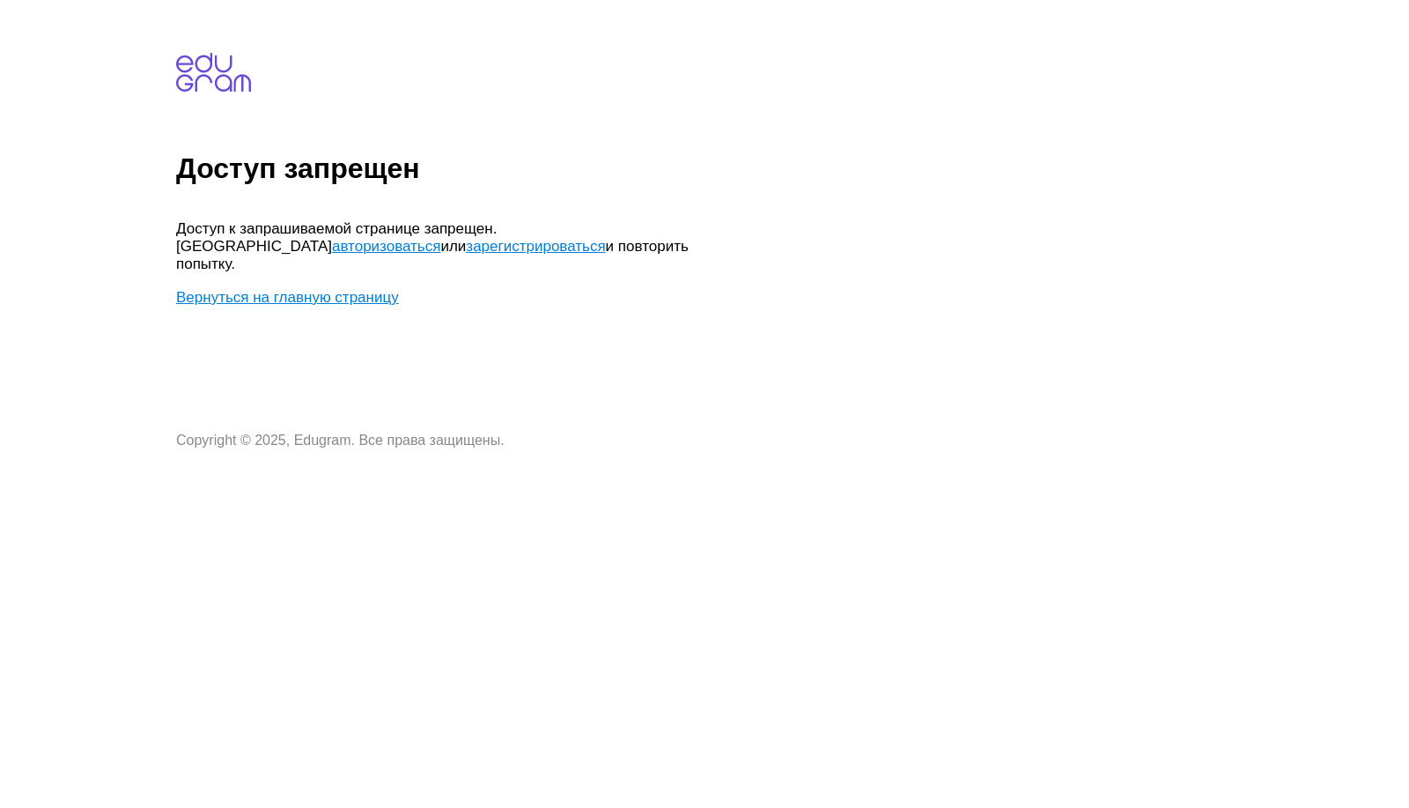
click at [440, 238] on link "авторизоваться" at bounding box center [386, 246] width 108 height 17
click at [466, 240] on link "зарегистрироваться" at bounding box center [535, 246] width 139 height 17
click at [466, 245] on link "зарегистрироваться" at bounding box center [535, 246] width 139 height 17
click at [440, 238] on link "авторизоваться" at bounding box center [386, 246] width 108 height 17
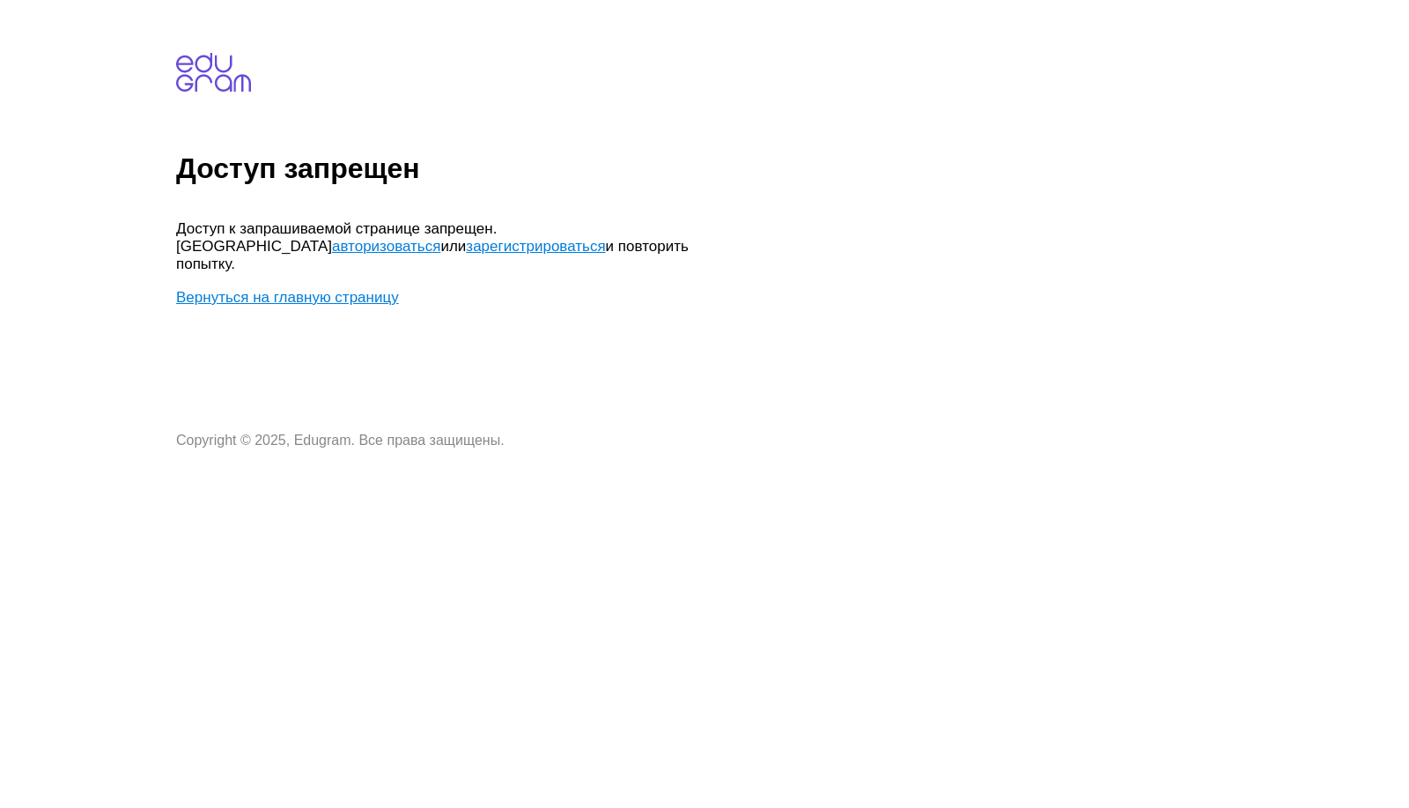
click at [440, 238] on link "авторизоваться" at bounding box center [386, 246] width 108 height 17
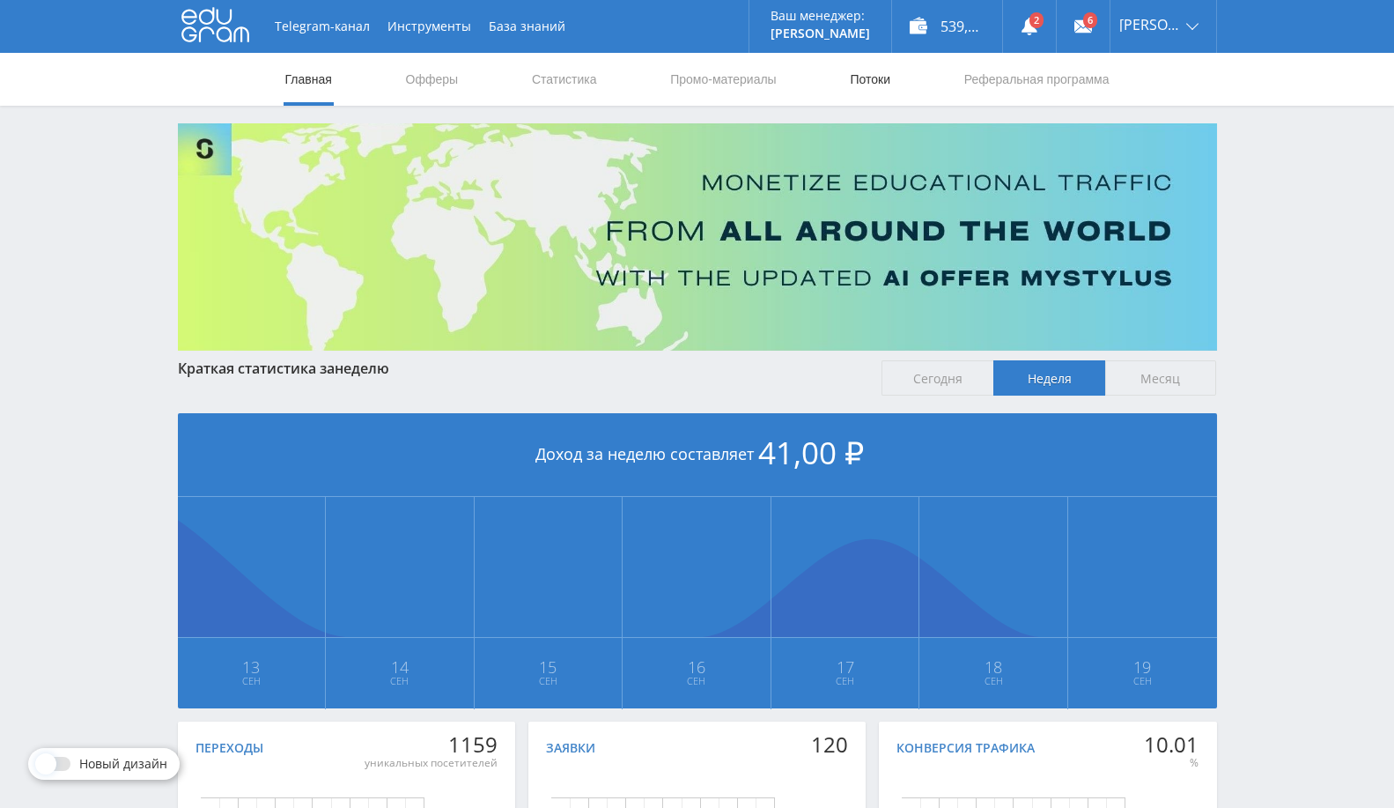
click at [867, 84] on link "Потоки" at bounding box center [870, 79] width 44 height 53
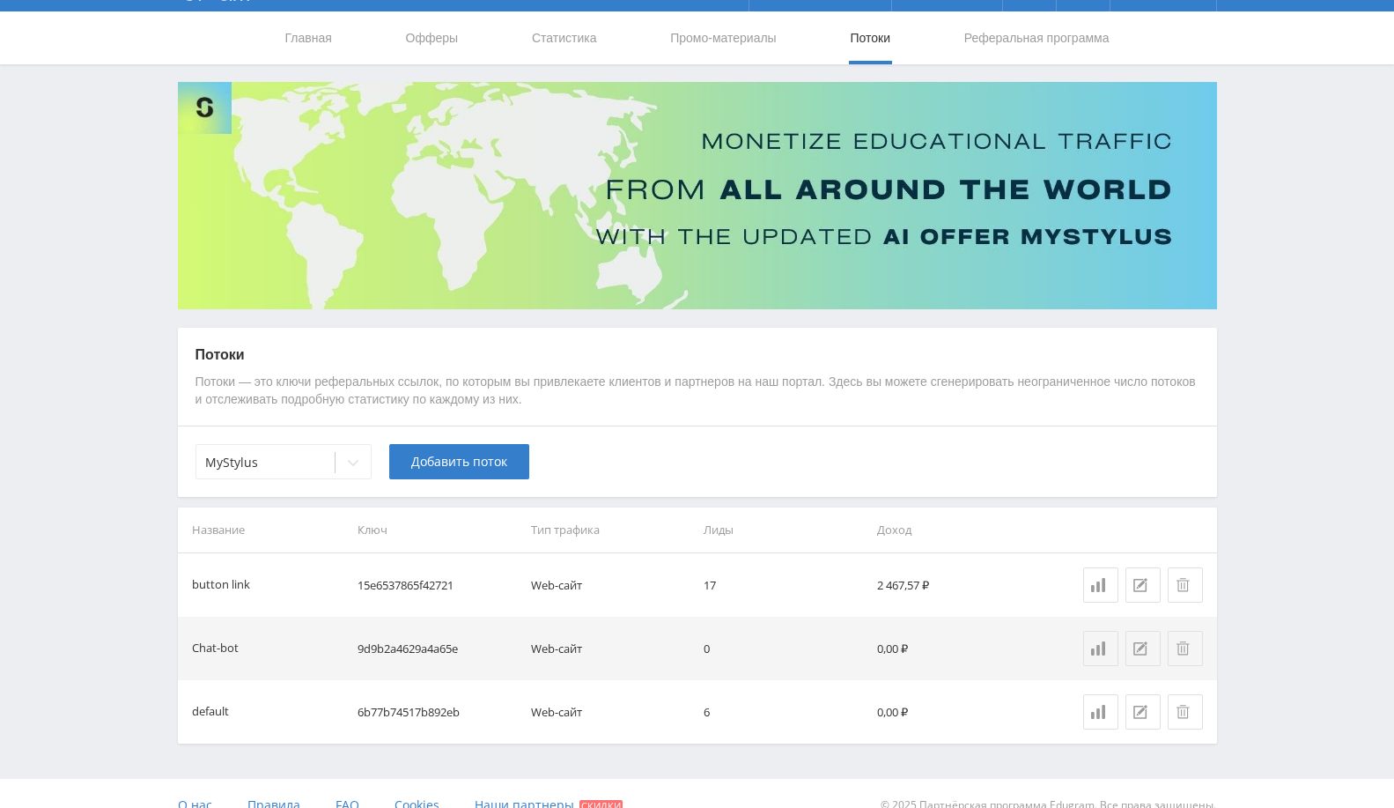
scroll to position [64, 0]
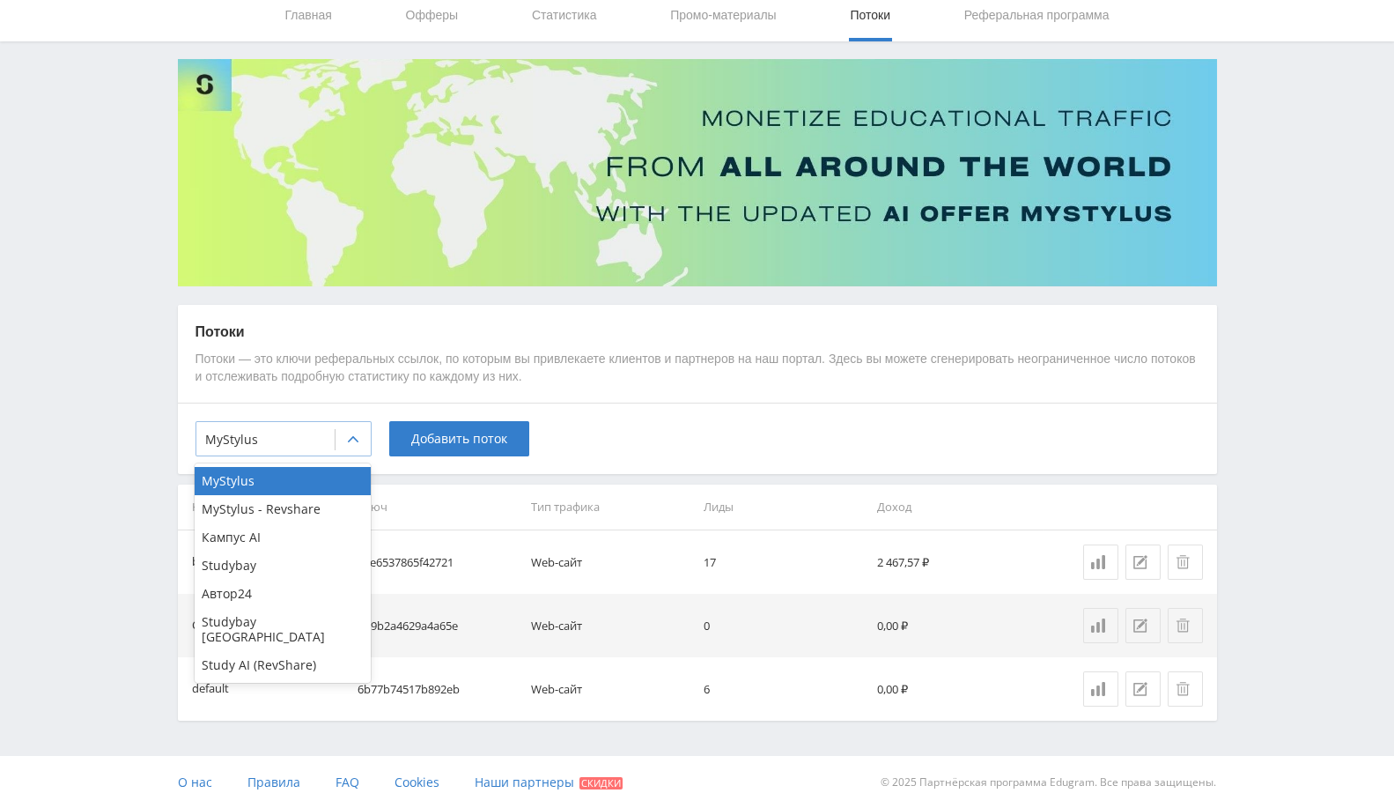
drag, startPoint x: 301, startPoint y: 453, endPoint x: 308, endPoint y: 445, distance: 10.6
click at [301, 451] on div "MyStylus" at bounding box center [284, 438] width 176 height 35
click at [262, 604] on div "Автор24" at bounding box center [283, 593] width 176 height 28
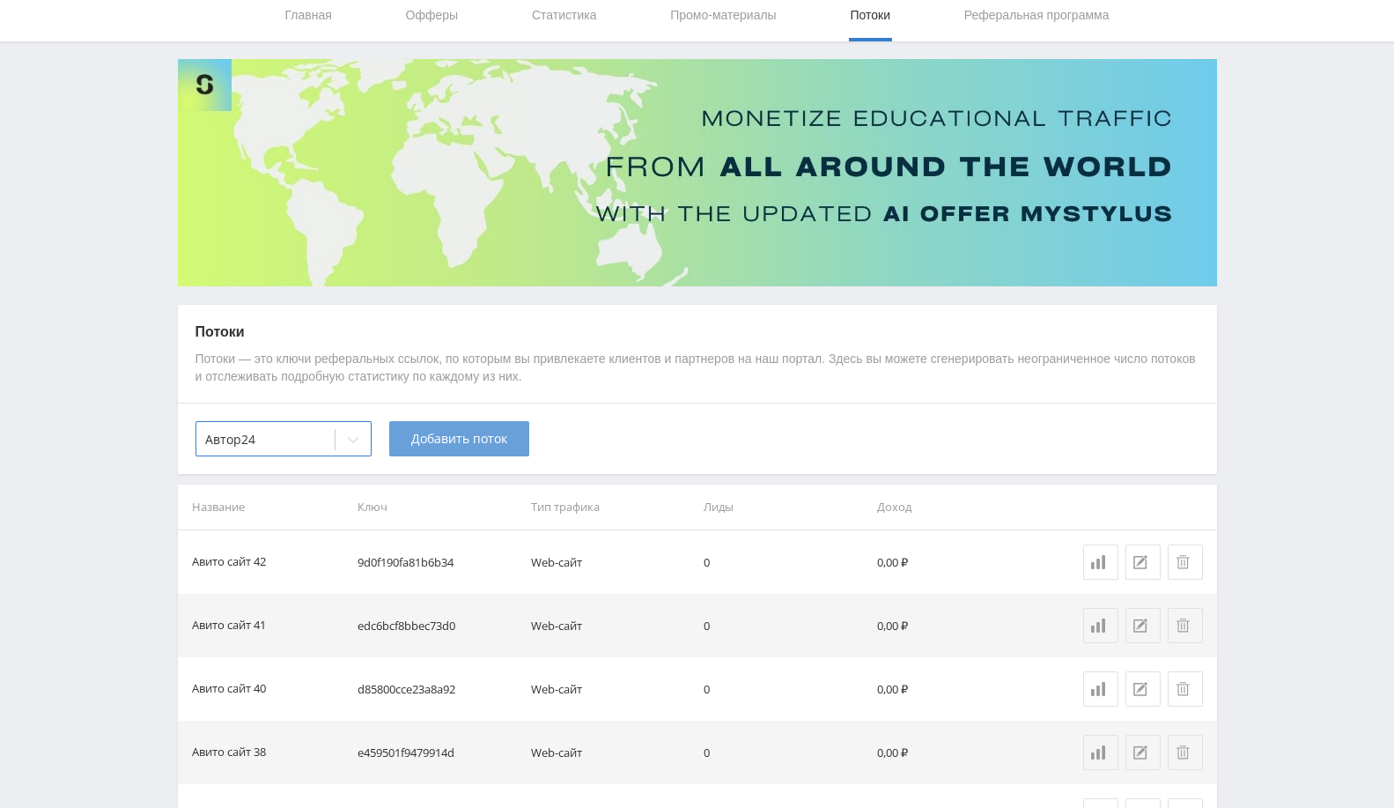
click at [504, 432] on span "Добавить поток" at bounding box center [459, 439] width 96 height 14
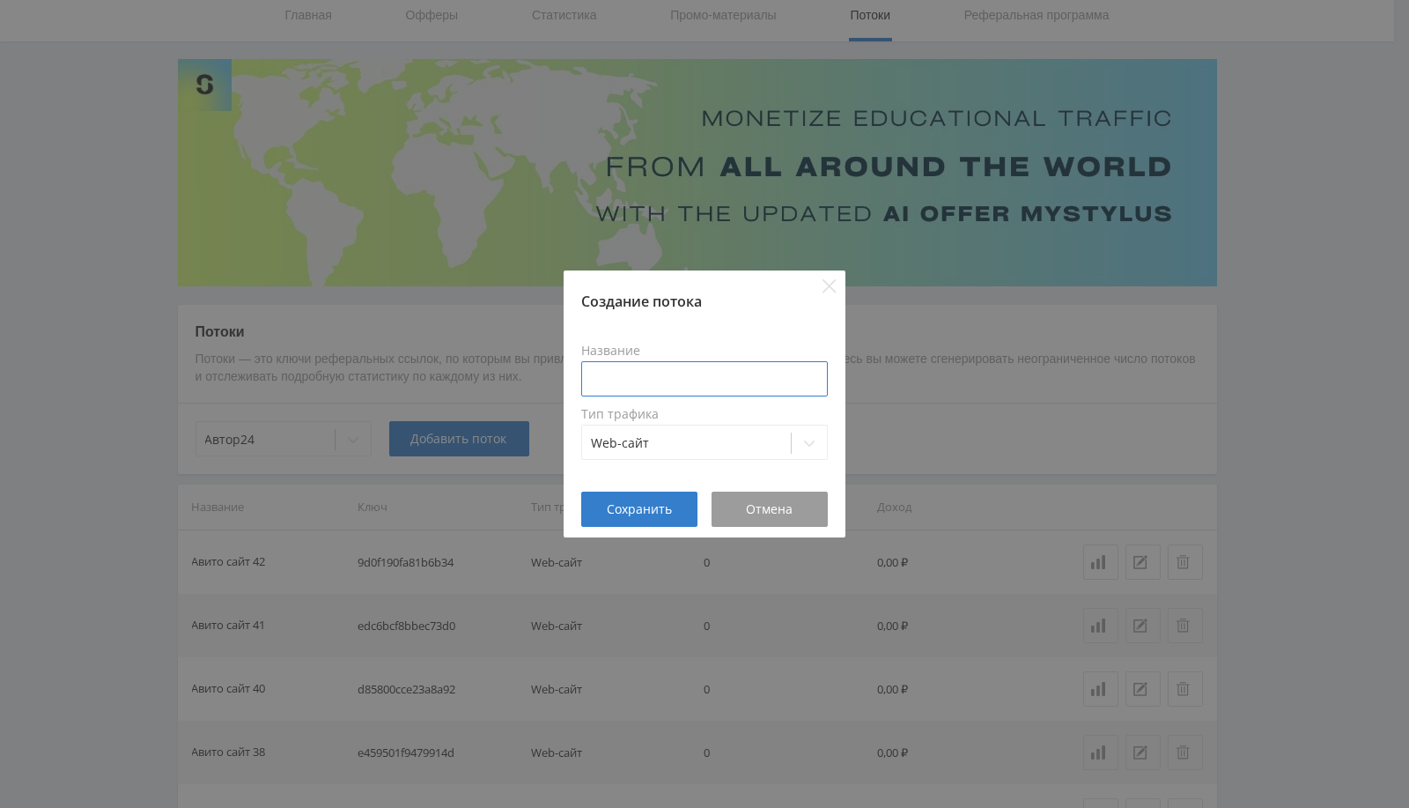
click at [692, 368] on input at bounding box center [704, 378] width 247 height 35
type input "Авито сайт 43"
click at [653, 502] on span "Сохранить" at bounding box center [639, 509] width 65 height 14
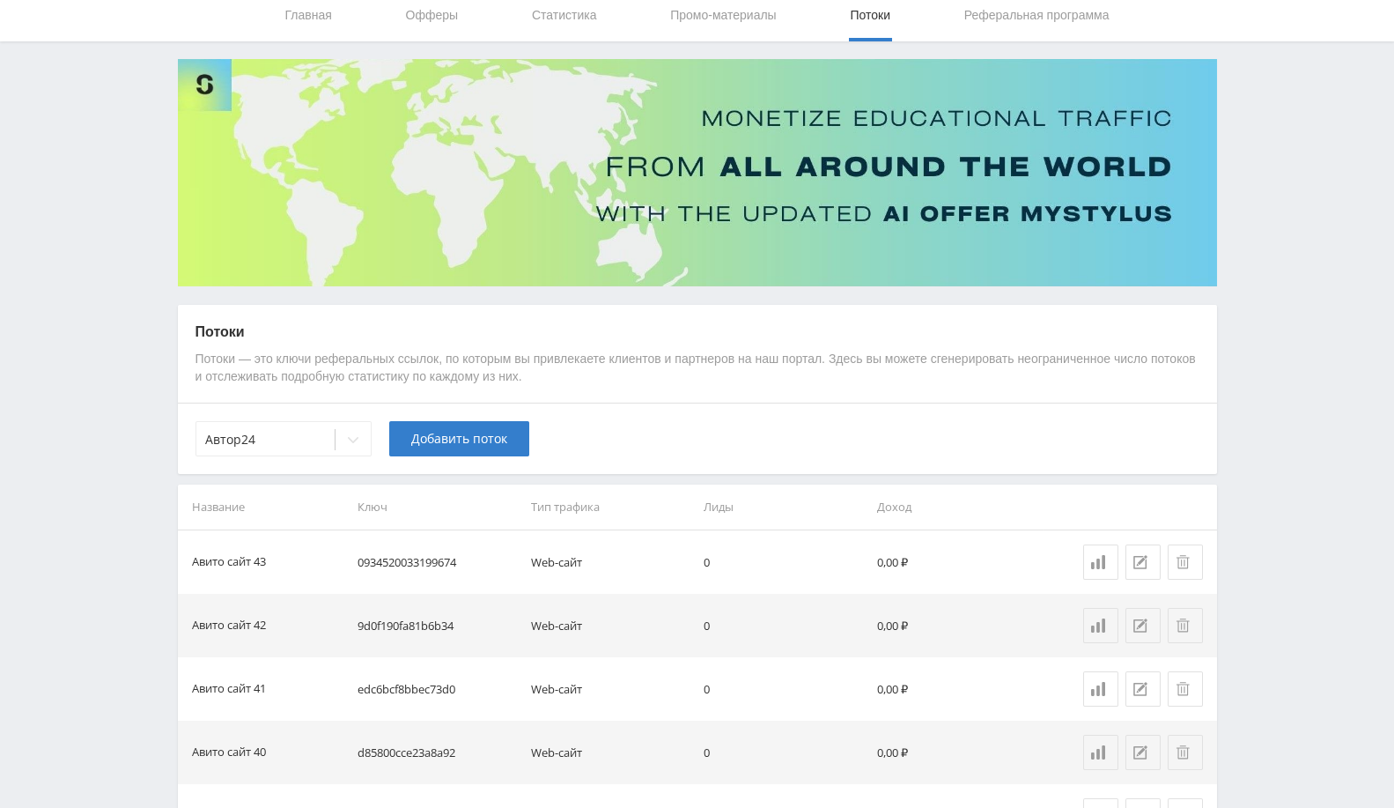
click at [395, 567] on td "0934520033199674" at bounding box center [437, 561] width 173 height 63
copy td "0934520033199674"
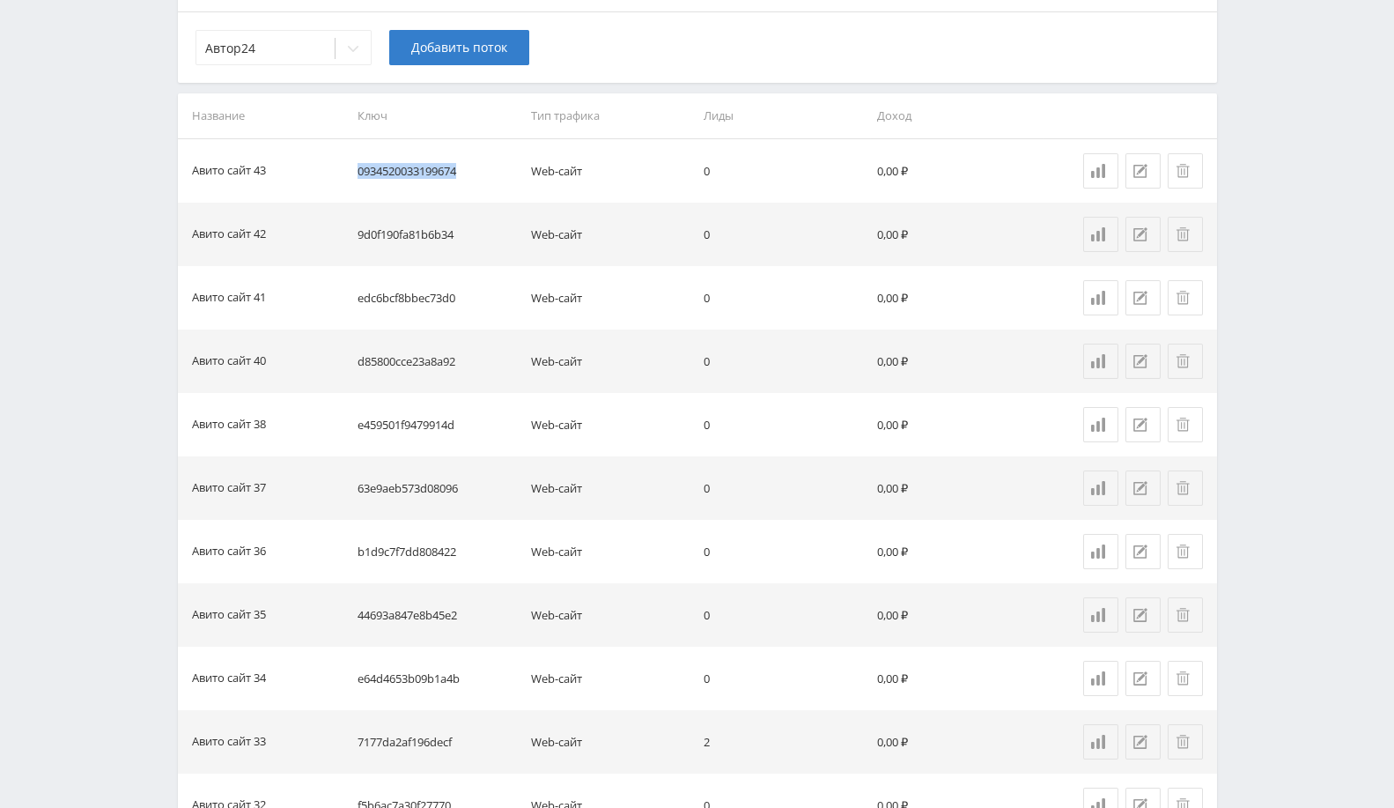
scroll to position [0, 0]
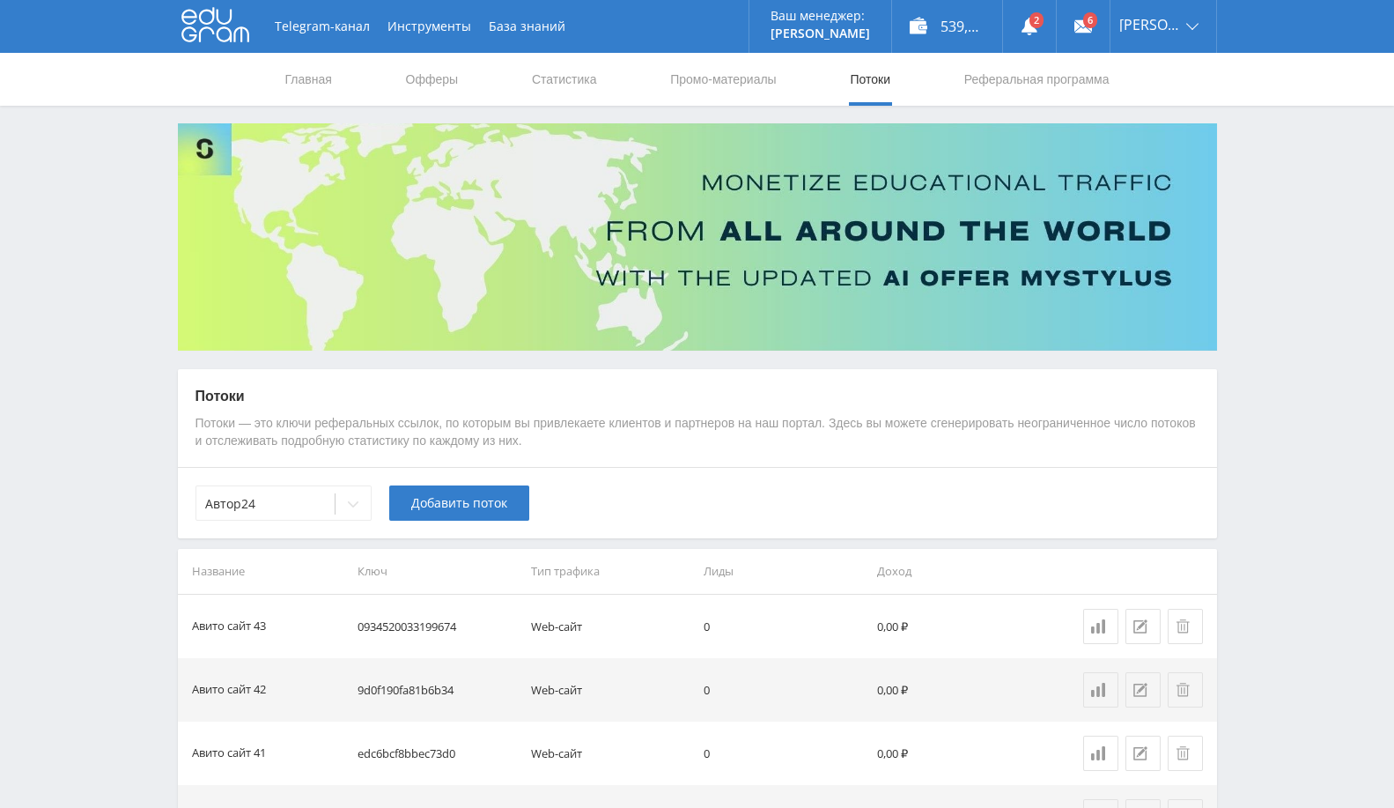
click at [337, 499] on div at bounding box center [353, 503] width 35 height 35
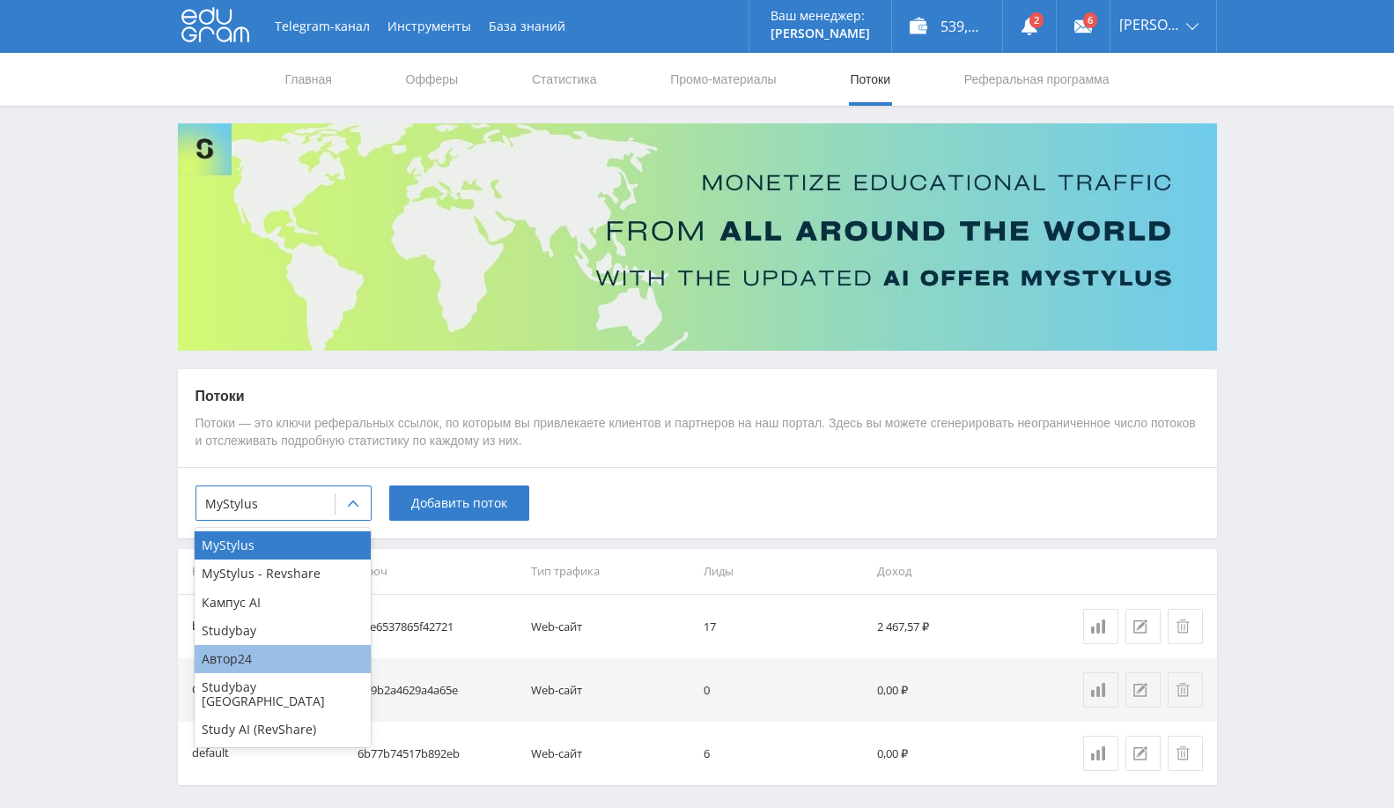
click at [241, 660] on div "Автор24" at bounding box center [283, 659] width 176 height 28
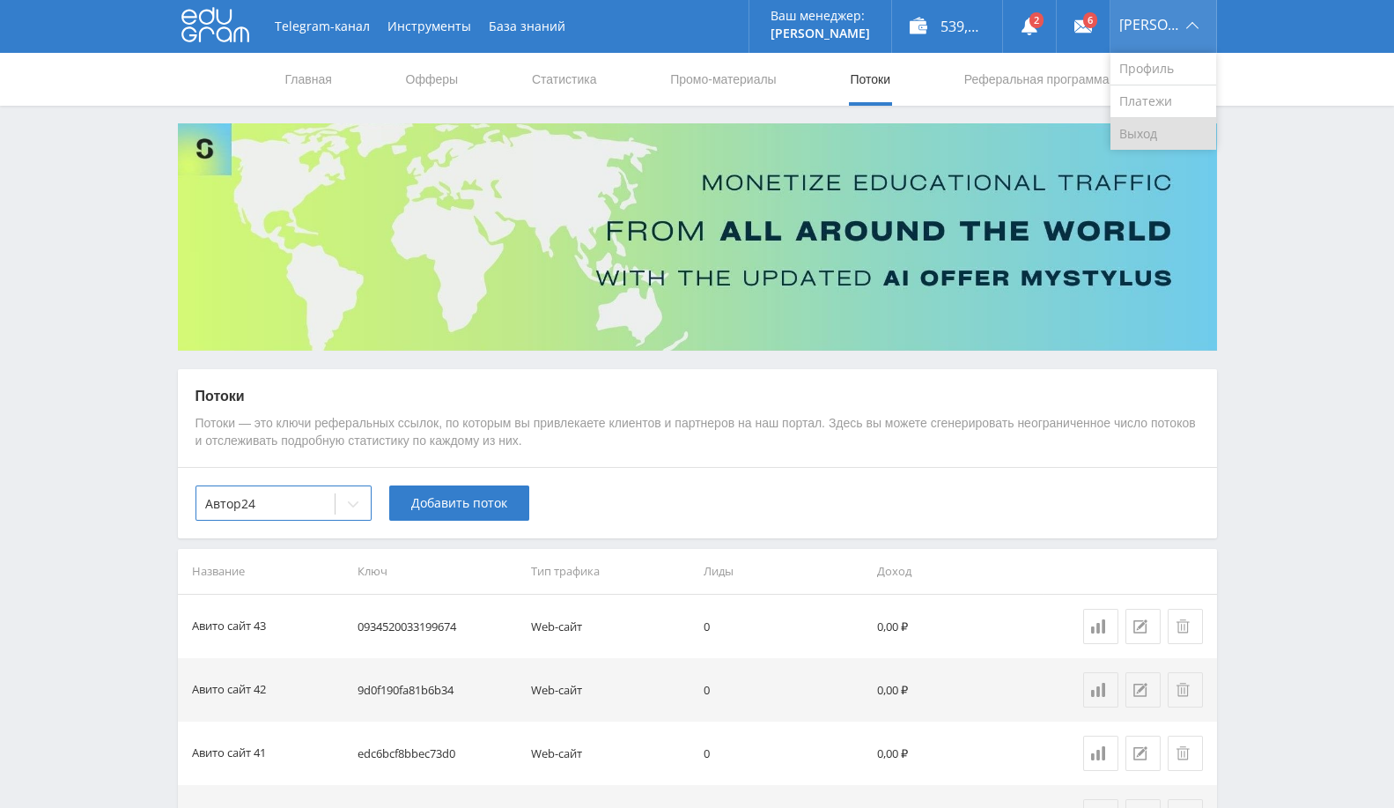
click at [1173, 138] on link "Выход" at bounding box center [1164, 134] width 106 height 32
